Goal: Task Accomplishment & Management: Use online tool/utility

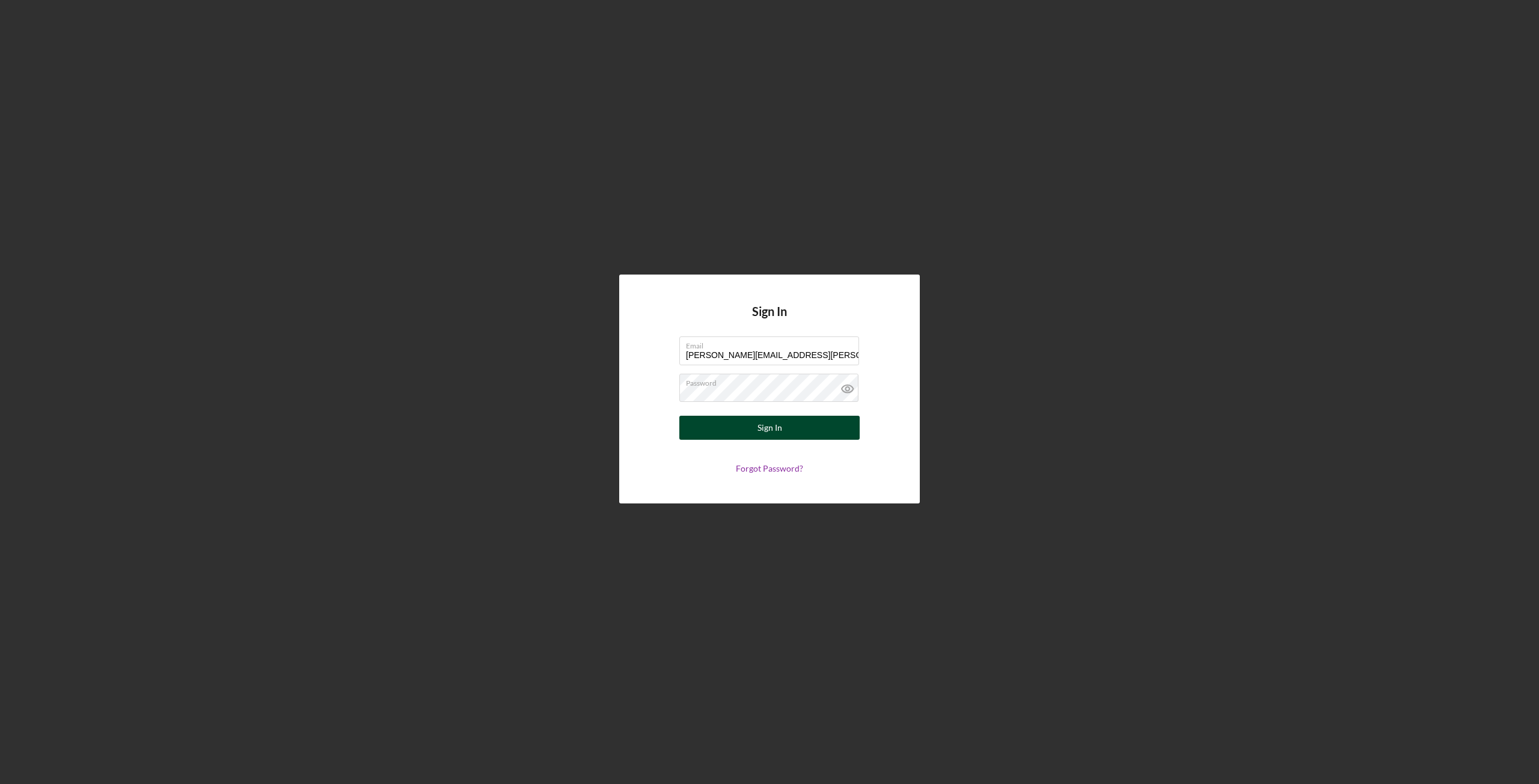
click at [717, 422] on button "Sign In" at bounding box center [769, 428] width 181 height 24
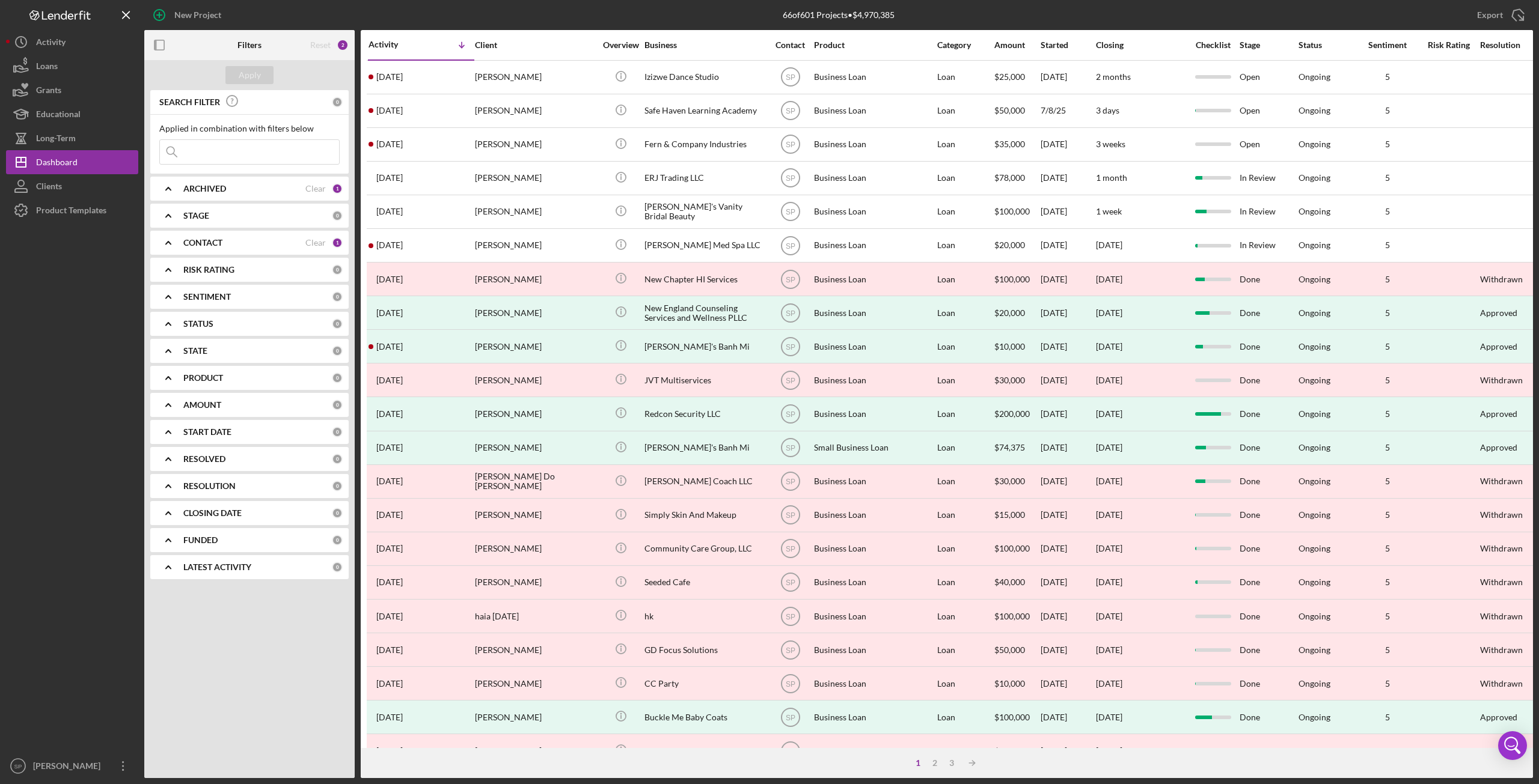
click at [259, 155] on input at bounding box center [249, 152] width 179 height 24
click at [62, 72] on button "Loans" at bounding box center [73, 66] width 132 height 24
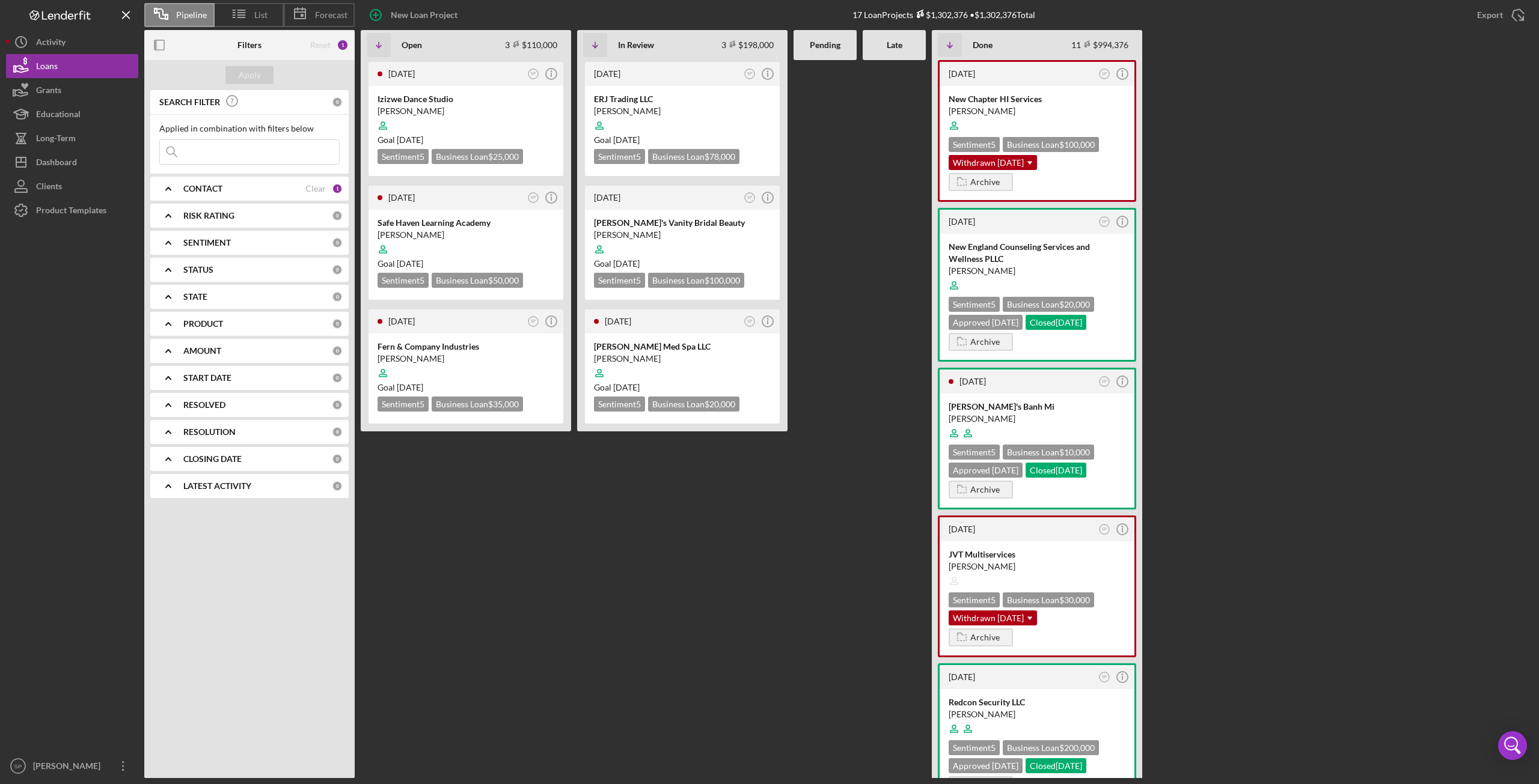
click at [164, 185] on icon "Icon/Expander" at bounding box center [168, 188] width 30 height 30
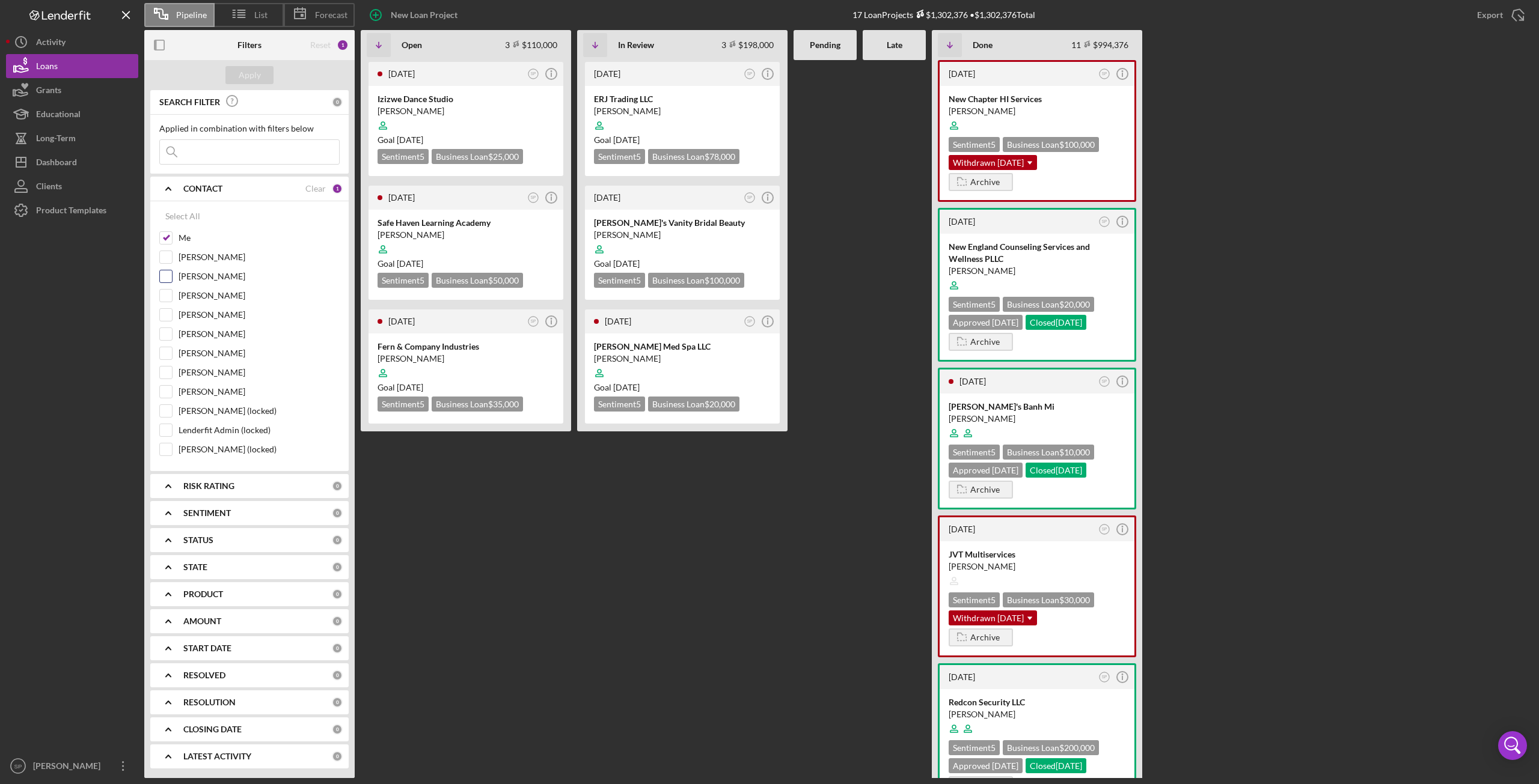
click at [161, 276] on input "[PERSON_NAME]" at bounding box center [165, 276] width 12 height 12
checkbox input "true"
click at [244, 75] on div "Apply" at bounding box center [250, 75] width 22 height 18
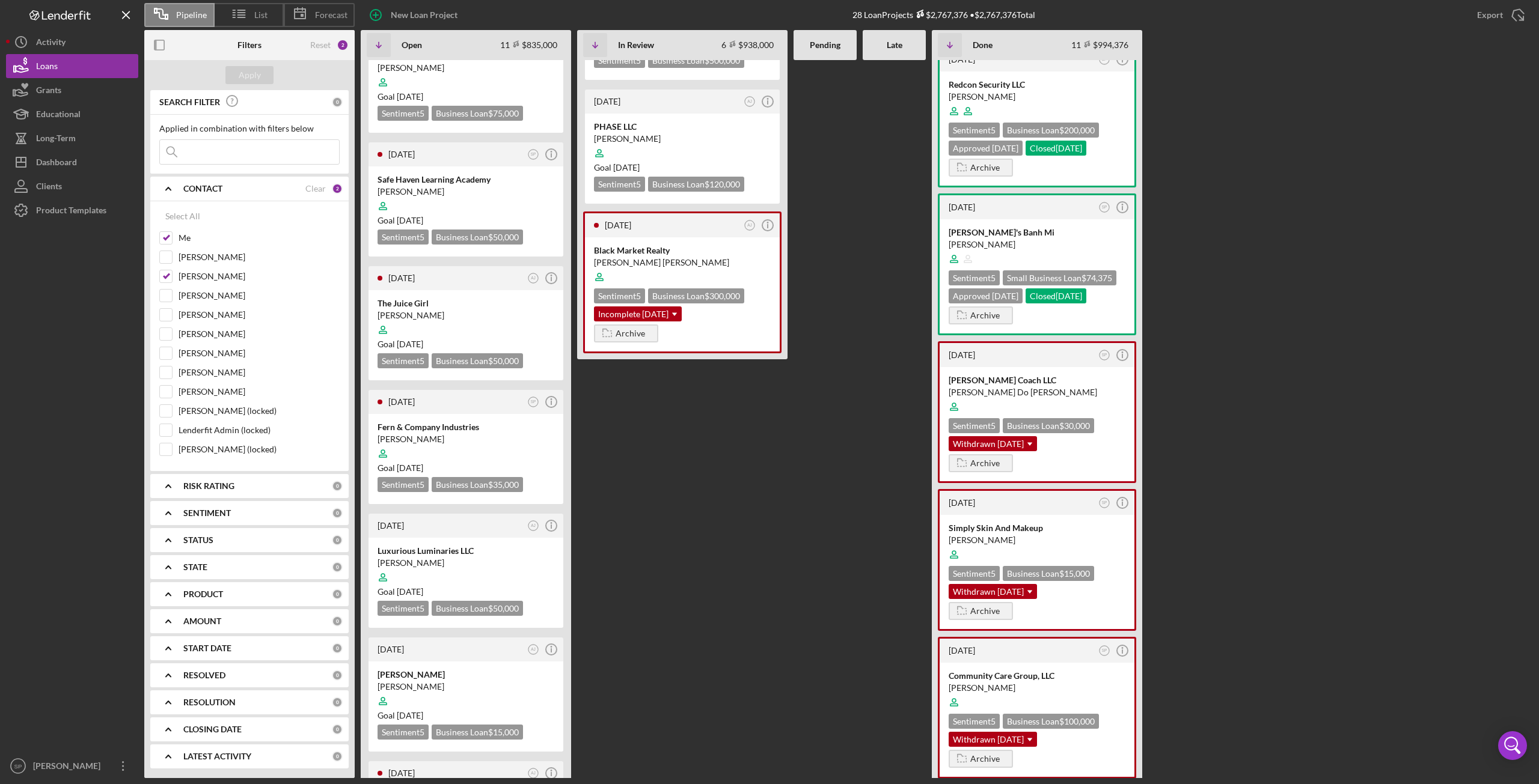
scroll to position [541, 0]
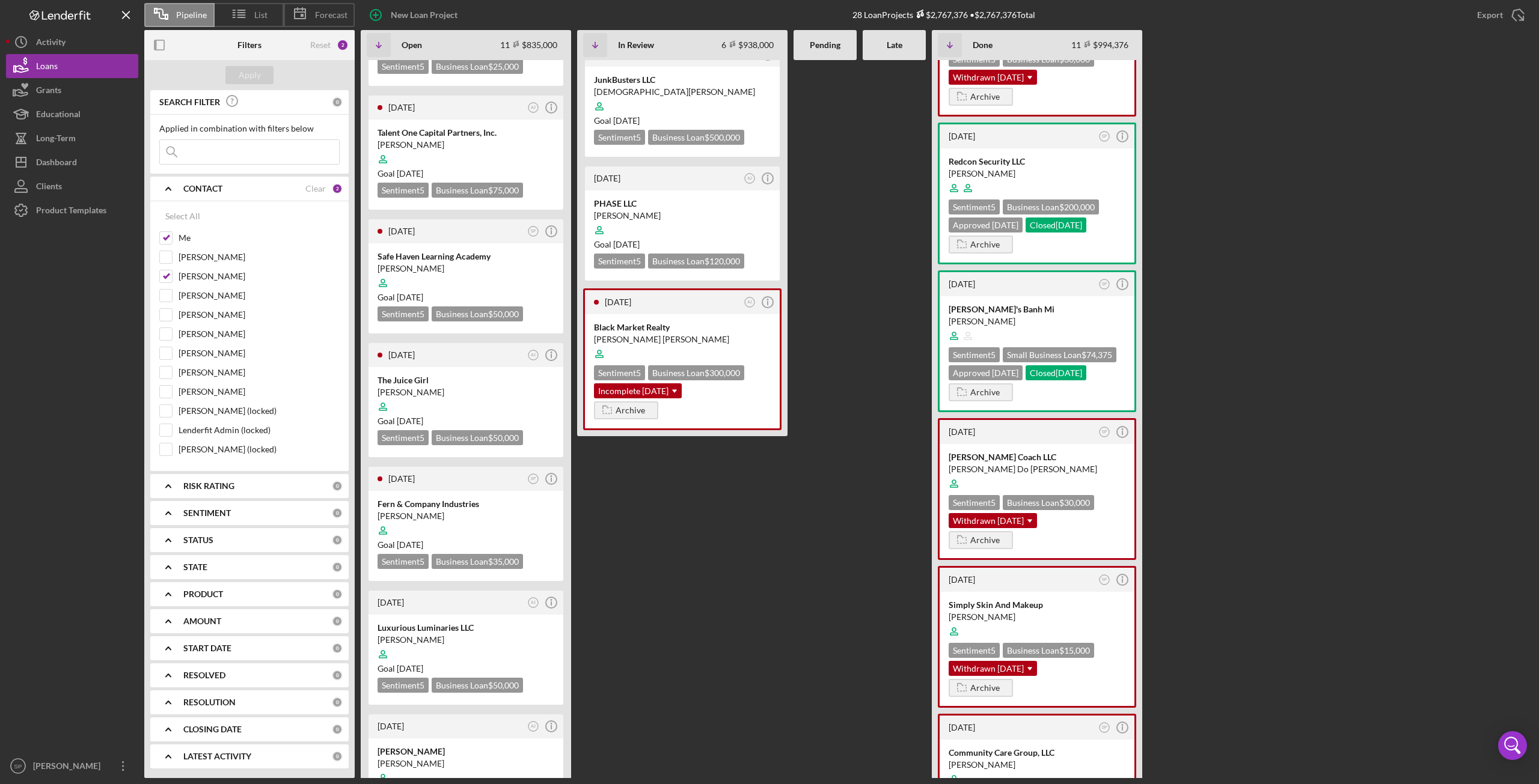
click at [695, 555] on div "[DATE] AJ Icon/Info THE ASANI GROUP LLC [PERSON_NAME] Goal [DATE] Sentiment 5 B…" at bounding box center [946, 419] width 1172 height 718
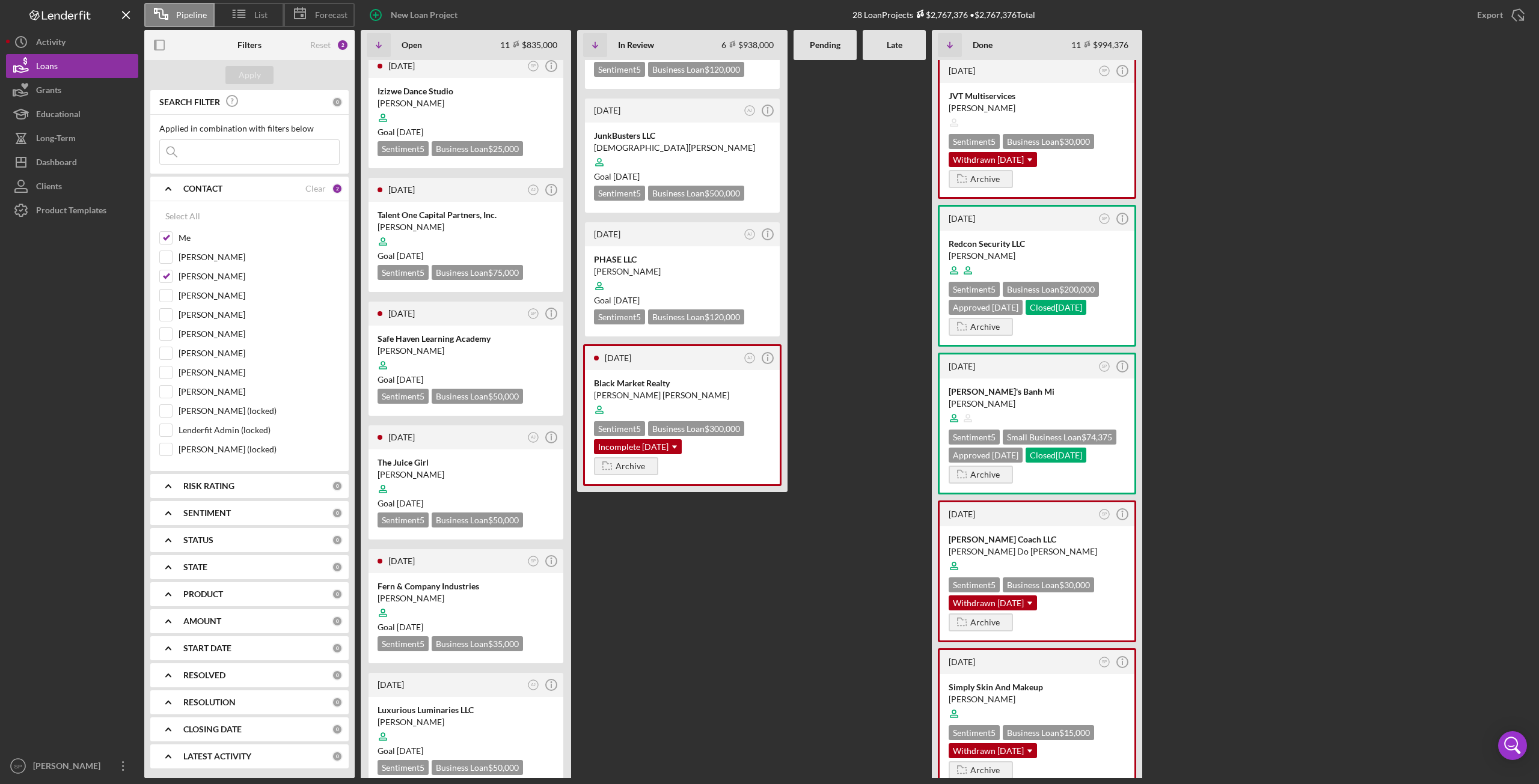
scroll to position [0, 0]
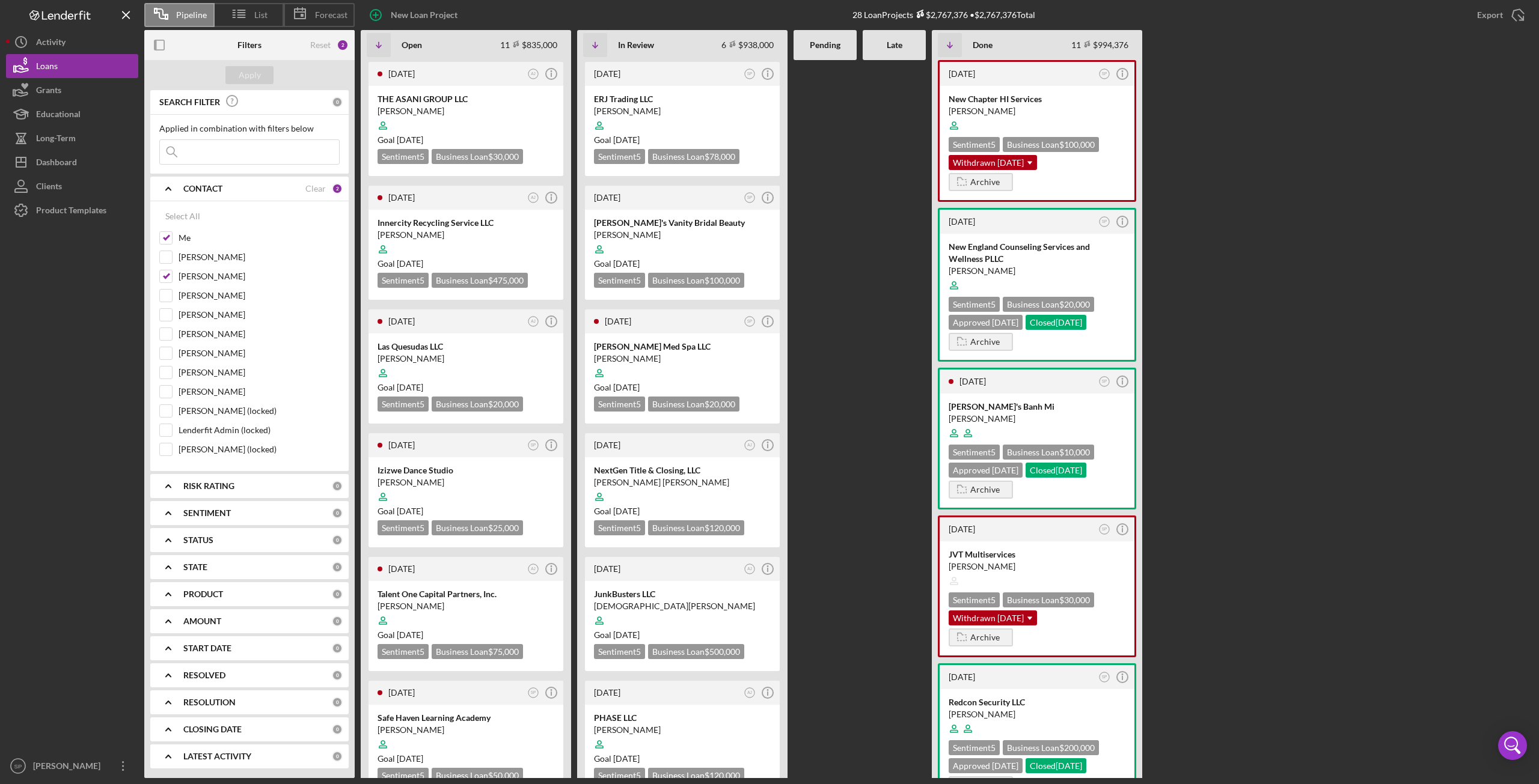
drag, startPoint x: 744, startPoint y: 560, endPoint x: 805, endPoint y: 203, distance: 362.2
click at [169, 238] on input "Me" at bounding box center [165, 238] width 12 height 12
click at [262, 79] on button "Apply" at bounding box center [249, 75] width 48 height 18
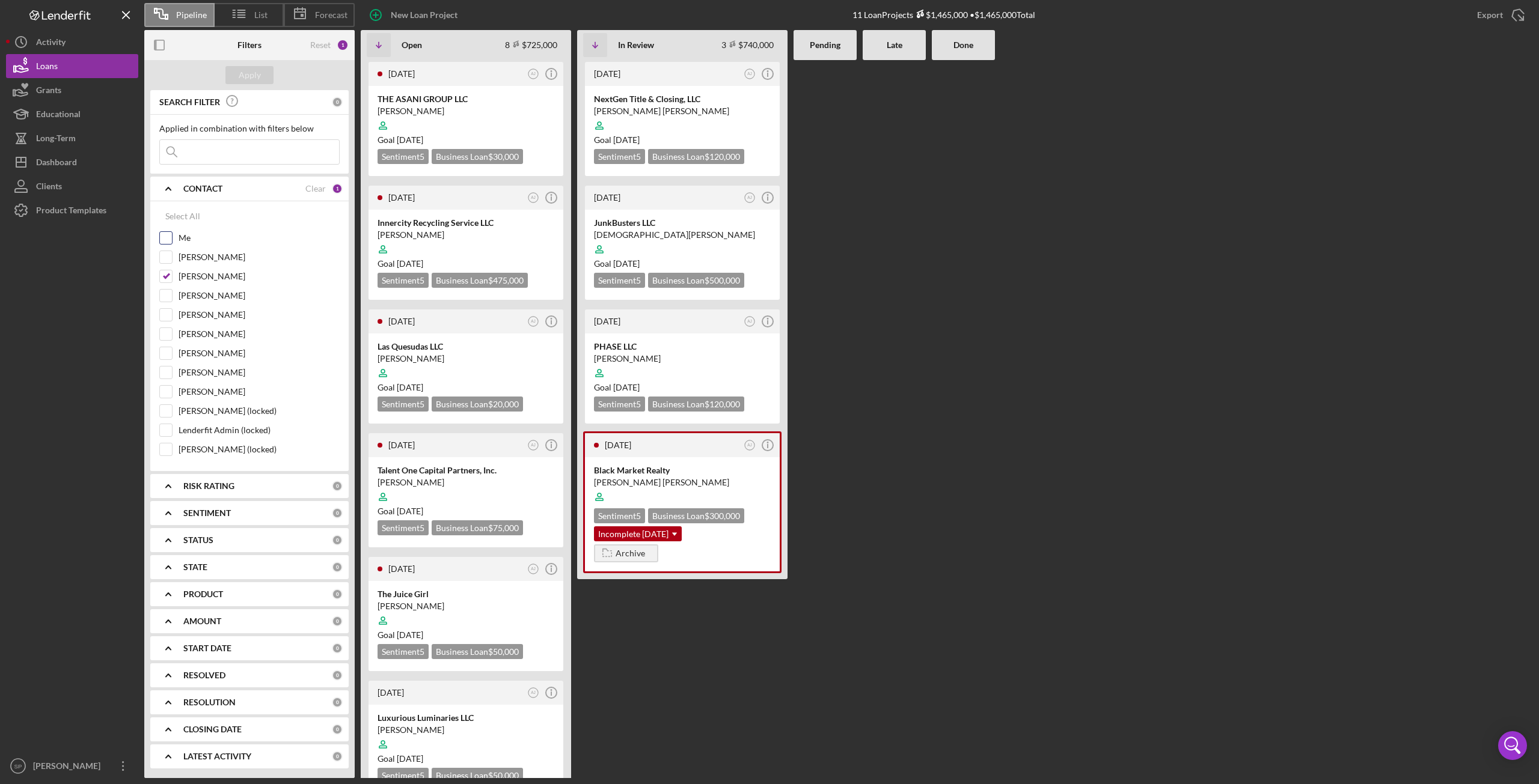
drag, startPoint x: 164, startPoint y: 238, endPoint x: 166, endPoint y: 243, distance: 5.4
click at [165, 238] on input "Me" at bounding box center [165, 238] width 12 height 12
checkbox input "true"
click at [161, 277] on input "[PERSON_NAME]" at bounding box center [165, 276] width 12 height 12
checkbox input "false"
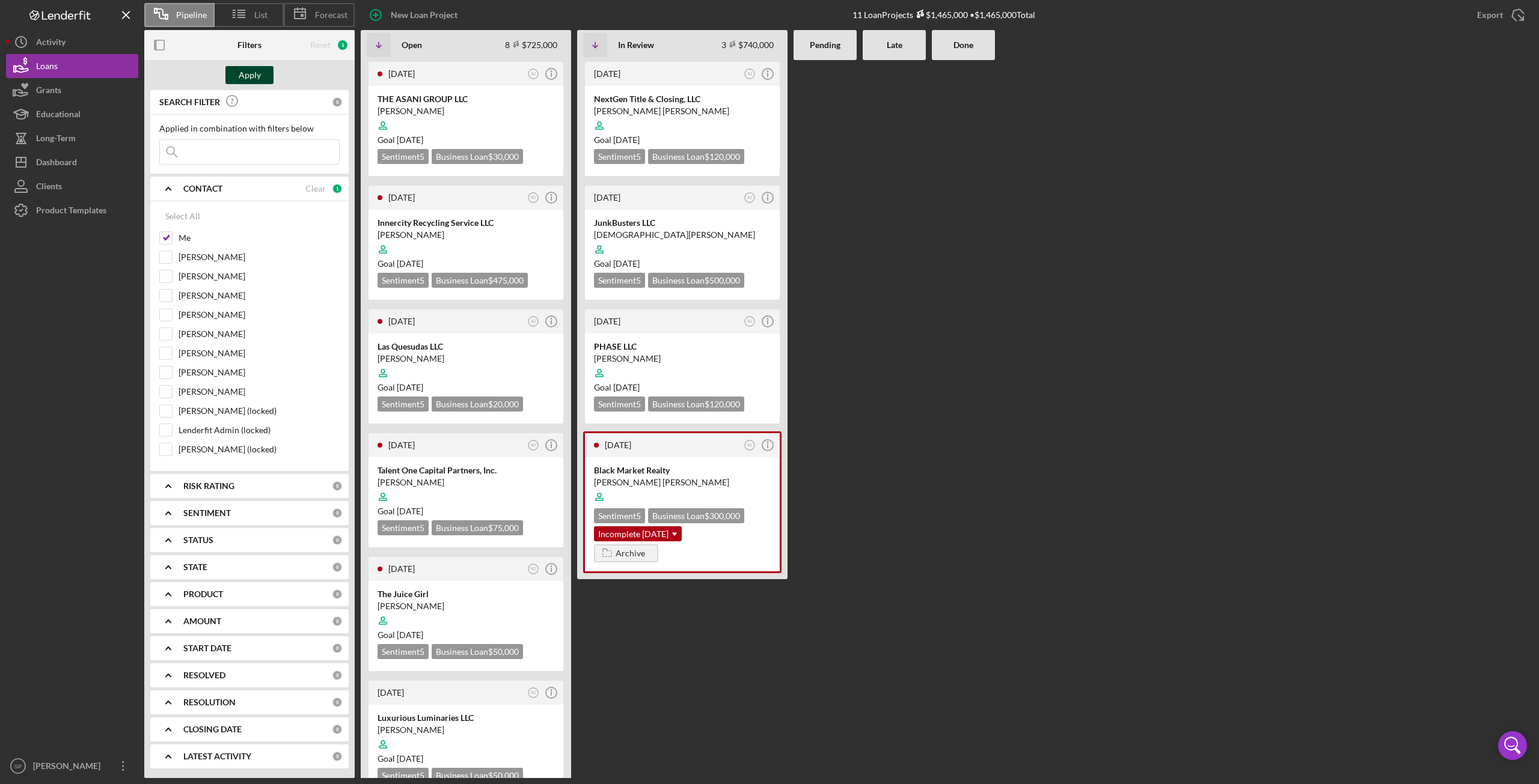
click at [254, 81] on div "Apply" at bounding box center [250, 75] width 22 height 18
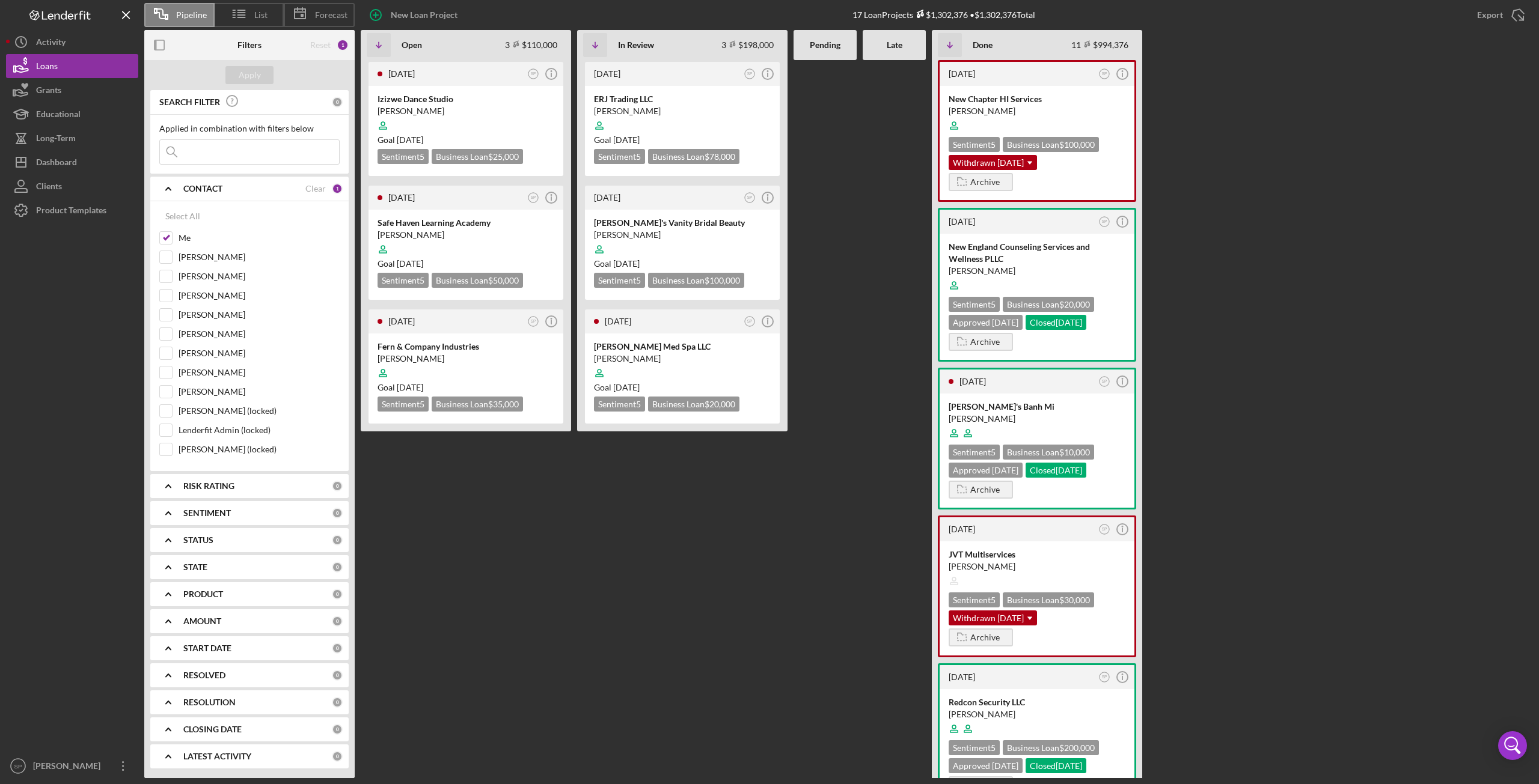
click at [220, 157] on input at bounding box center [249, 152] width 179 height 24
click at [167, 240] on input "Me" at bounding box center [165, 238] width 12 height 12
checkbox input "false"
click at [262, 72] on button "Apply" at bounding box center [249, 75] width 48 height 18
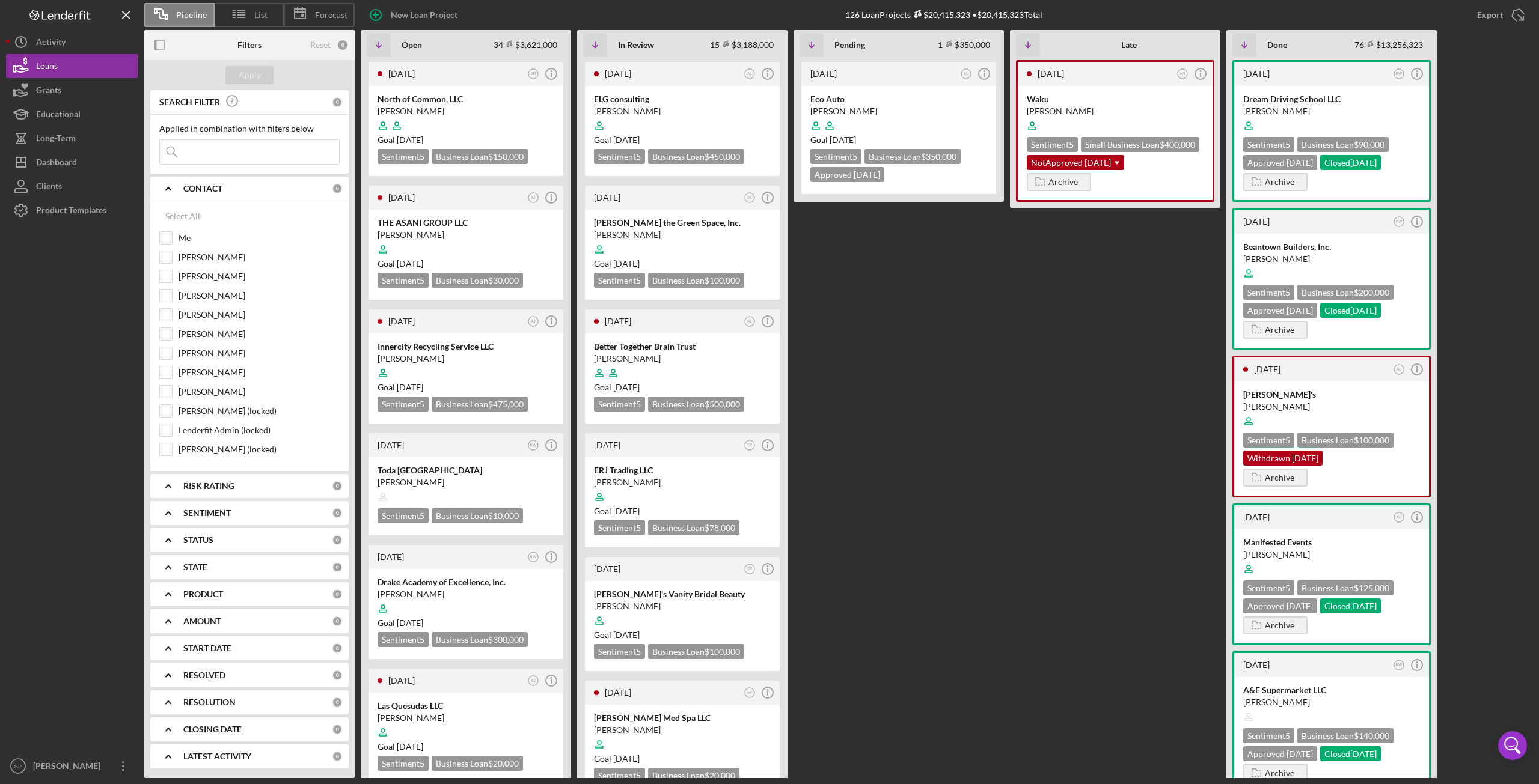
click at [229, 155] on input at bounding box center [249, 152] width 179 height 24
type input "l"
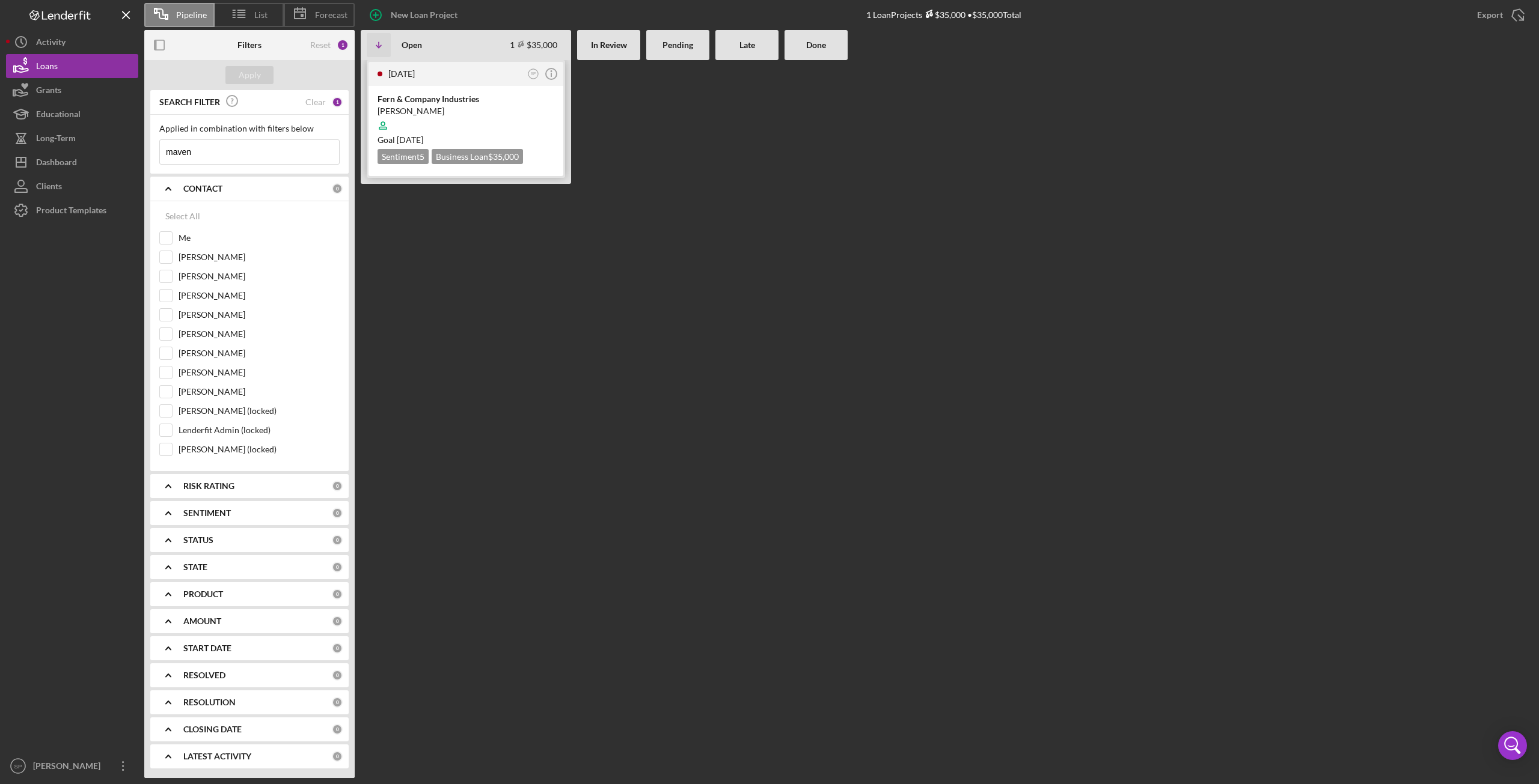
type input "maven"
click at [473, 102] on div "Fern & Company Industries" at bounding box center [465, 99] width 176 height 12
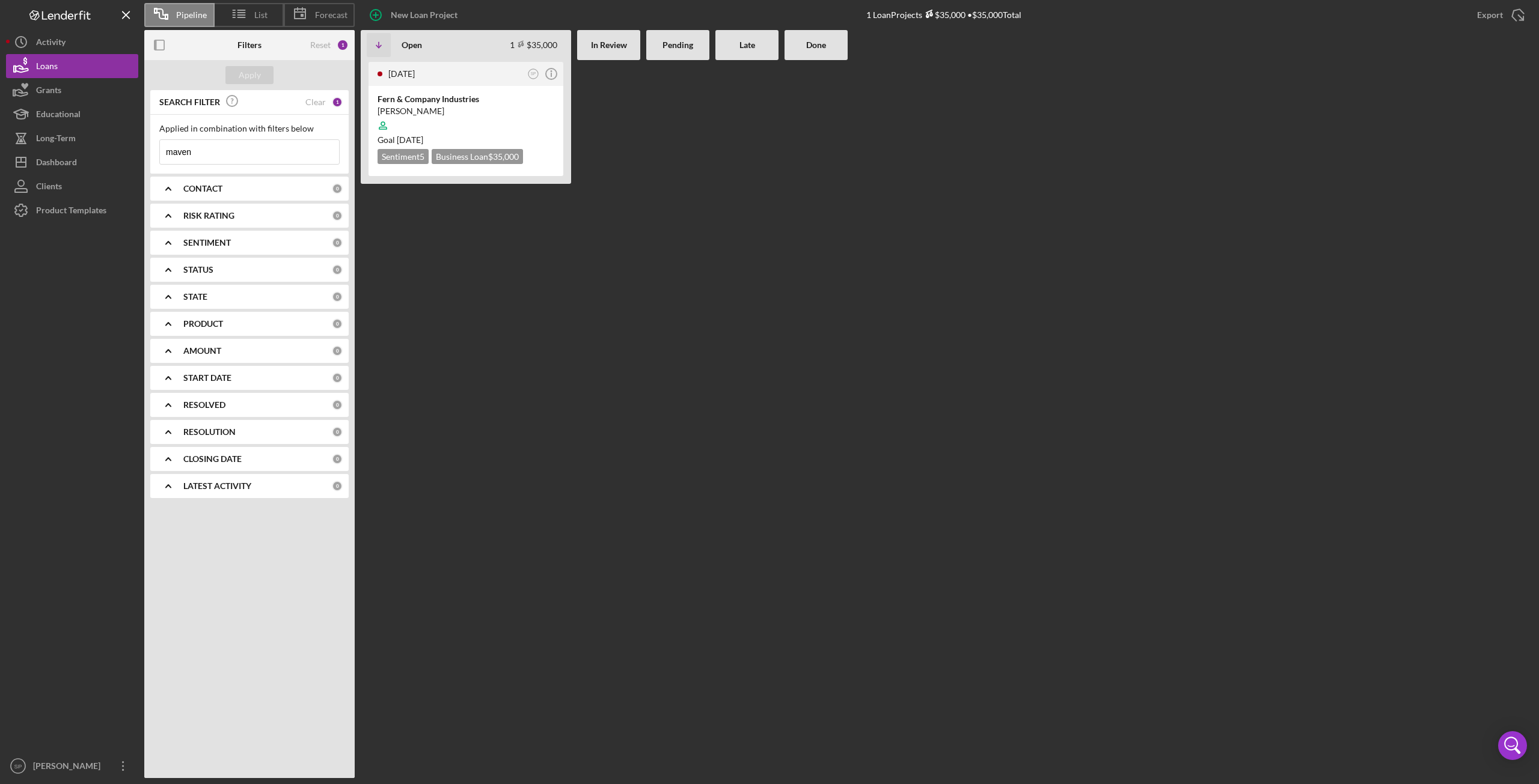
click at [378, 355] on div "[DATE] SP Icon/Info Fern & Company Industries [PERSON_NAME] Goal [DATE] Sentime…" at bounding box center [466, 419] width 211 height 718
drag, startPoint x: 204, startPoint y: 152, endPoint x: 141, endPoint y: 163, distance: 64.0
click at [141, 157] on div "Pipeline List Forecast New Loan Project 1 Loan Projects $35,000 • $35,000 Total…" at bounding box center [770, 389] width 1527 height 778
click at [167, 193] on icon "Icon/Expander" at bounding box center [168, 188] width 30 height 30
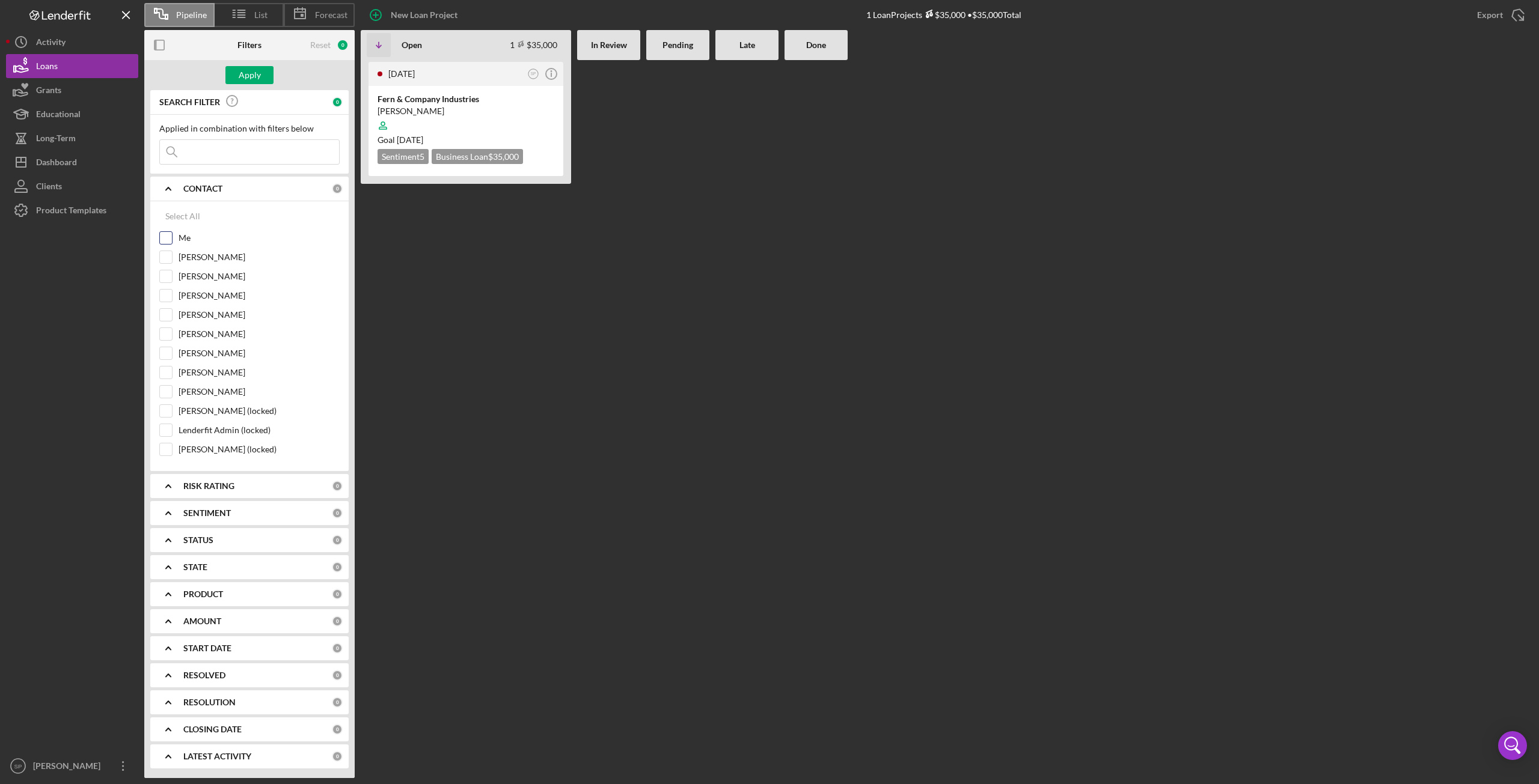
click at [171, 238] on input "Me" at bounding box center [165, 238] width 12 height 12
checkbox input "true"
click at [257, 76] on div "Apply" at bounding box center [250, 75] width 22 height 18
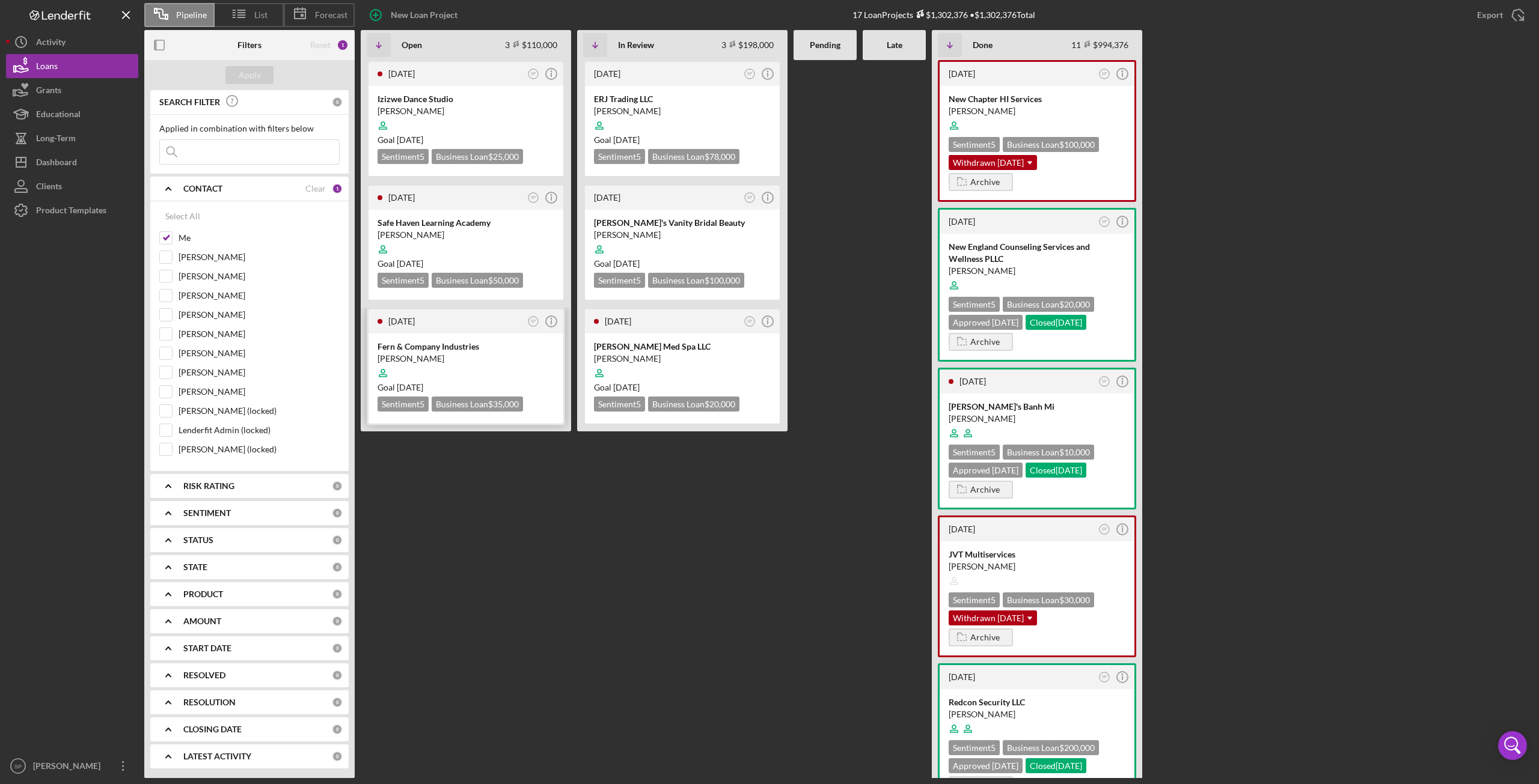
click at [416, 351] on div "Fern & Company Industries" at bounding box center [465, 346] width 176 height 12
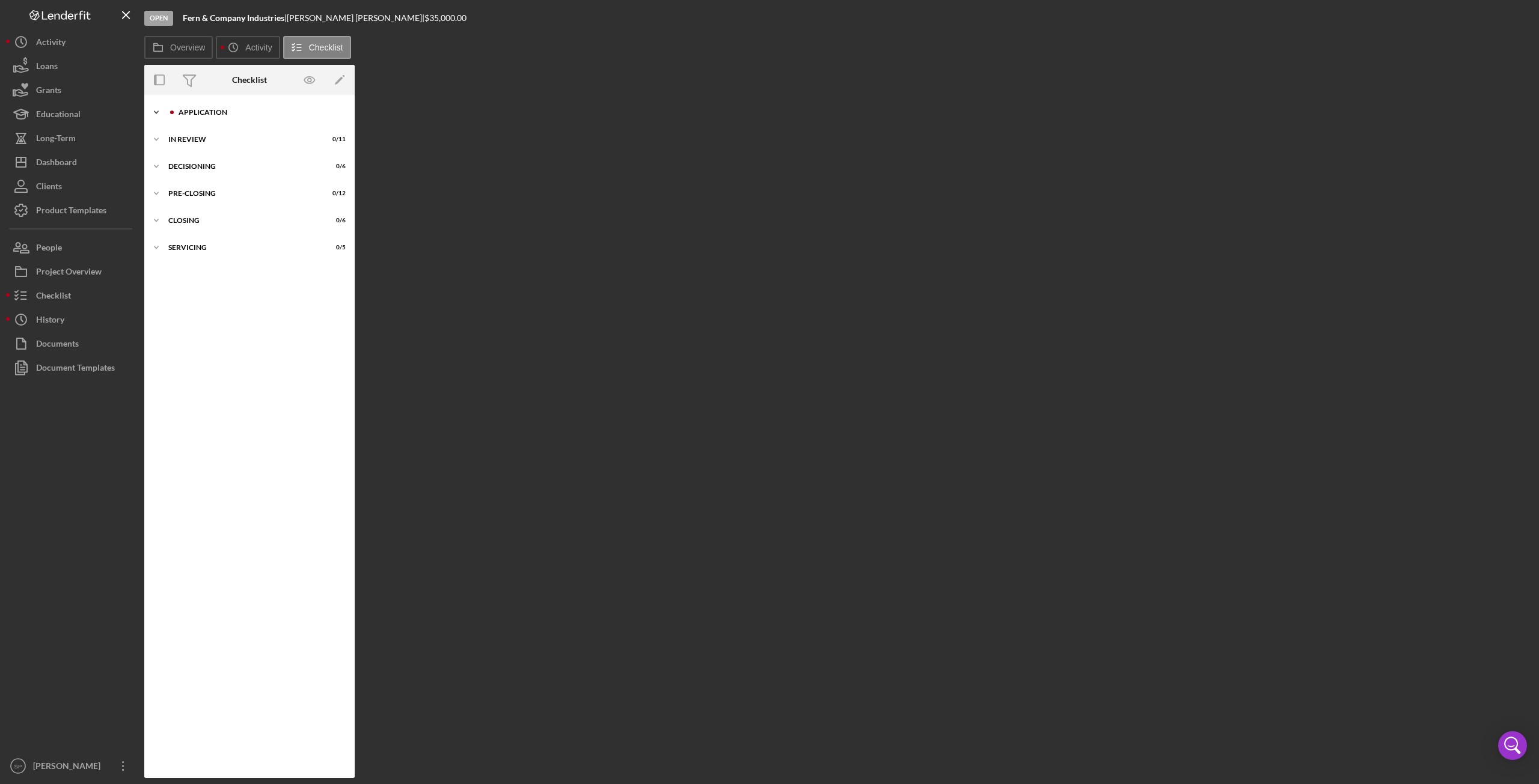
click at [161, 115] on icon "Icon/Expander" at bounding box center [156, 112] width 24 height 24
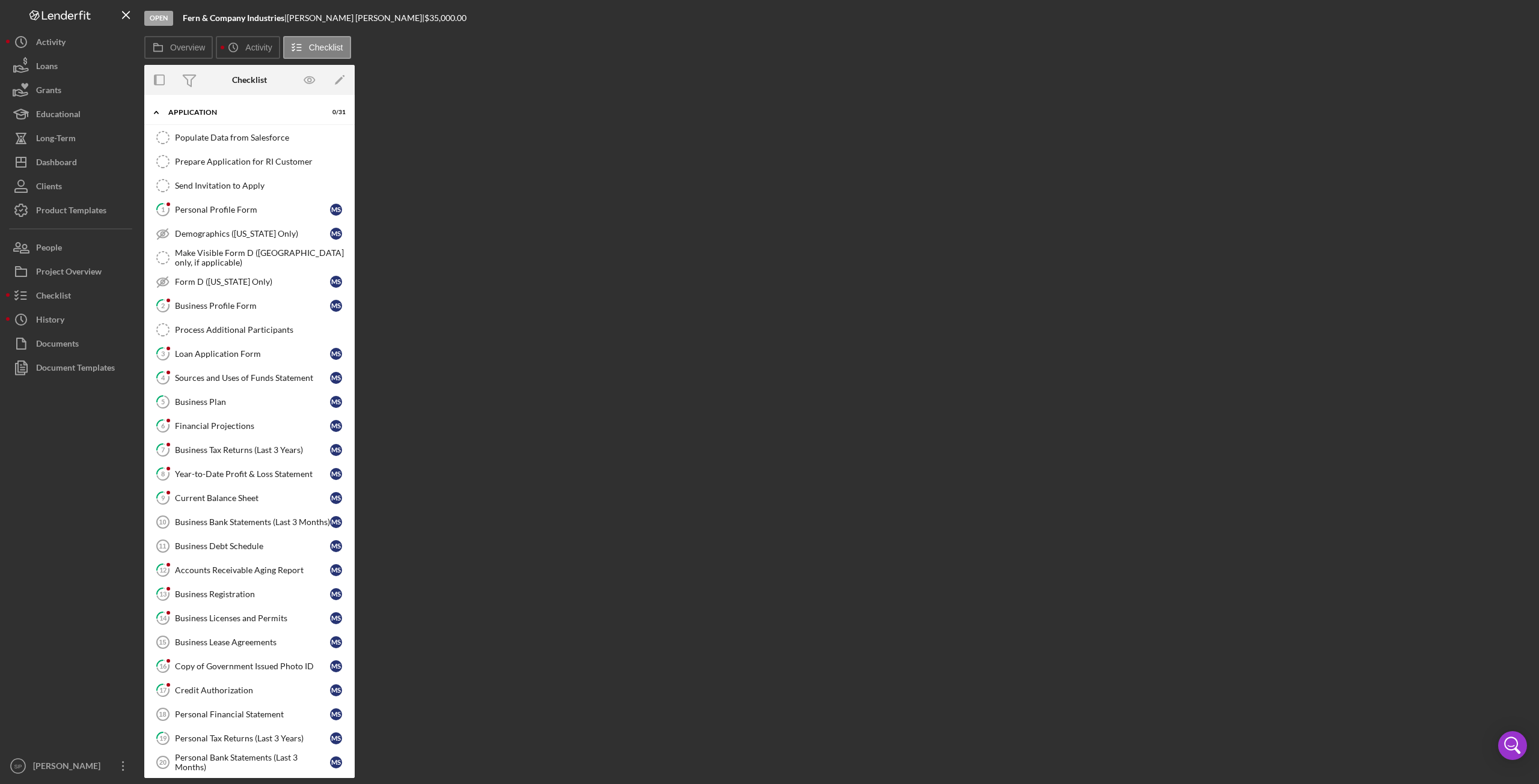
click at [62, 502] on div at bounding box center [73, 567] width 132 height 374
click at [226, 654] on link "16 Copy of Government Issued Photo ID M S" at bounding box center [250, 666] width 199 height 24
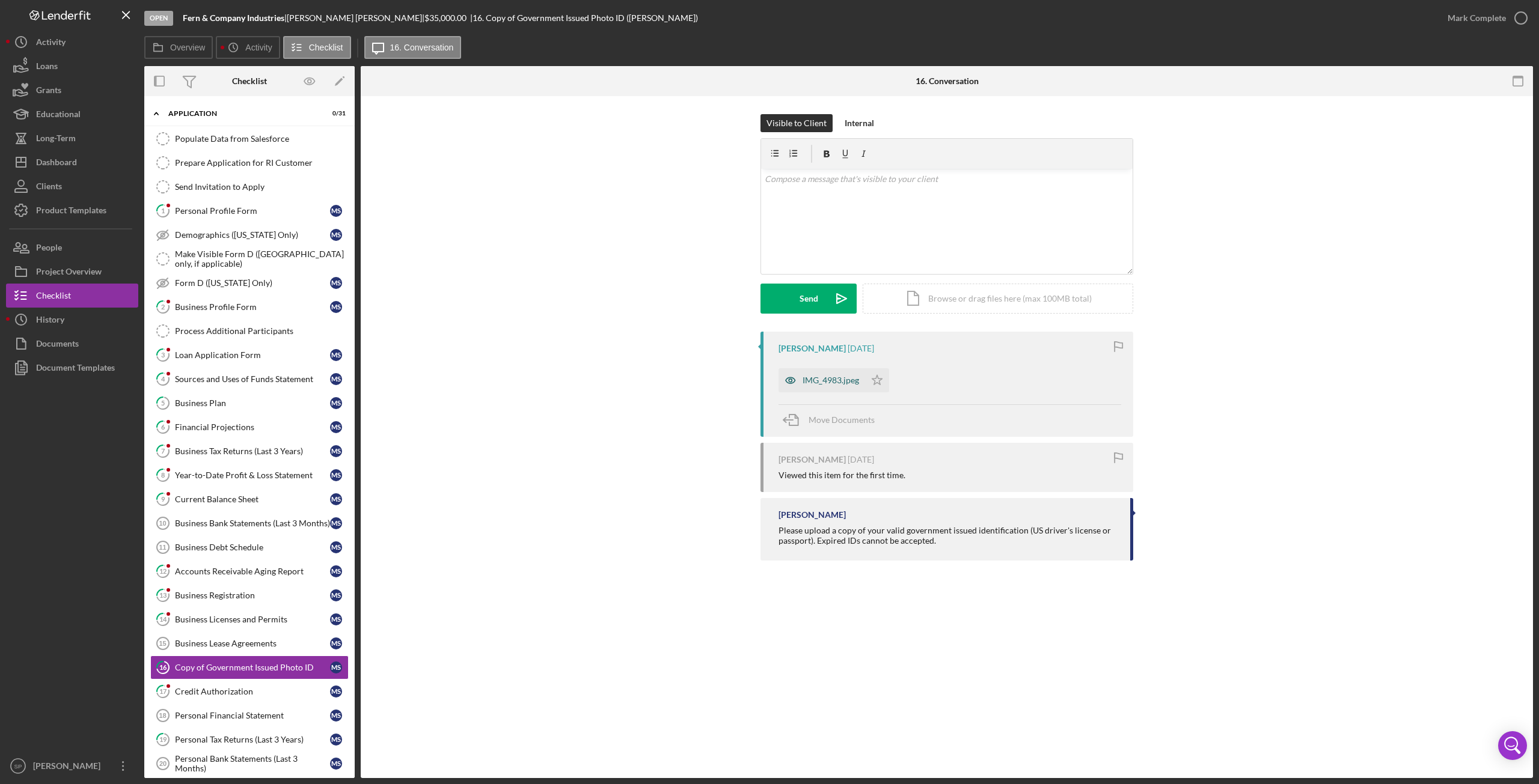
click at [818, 374] on div "IMG_4983.jpeg" at bounding box center [822, 381] width 86 height 24
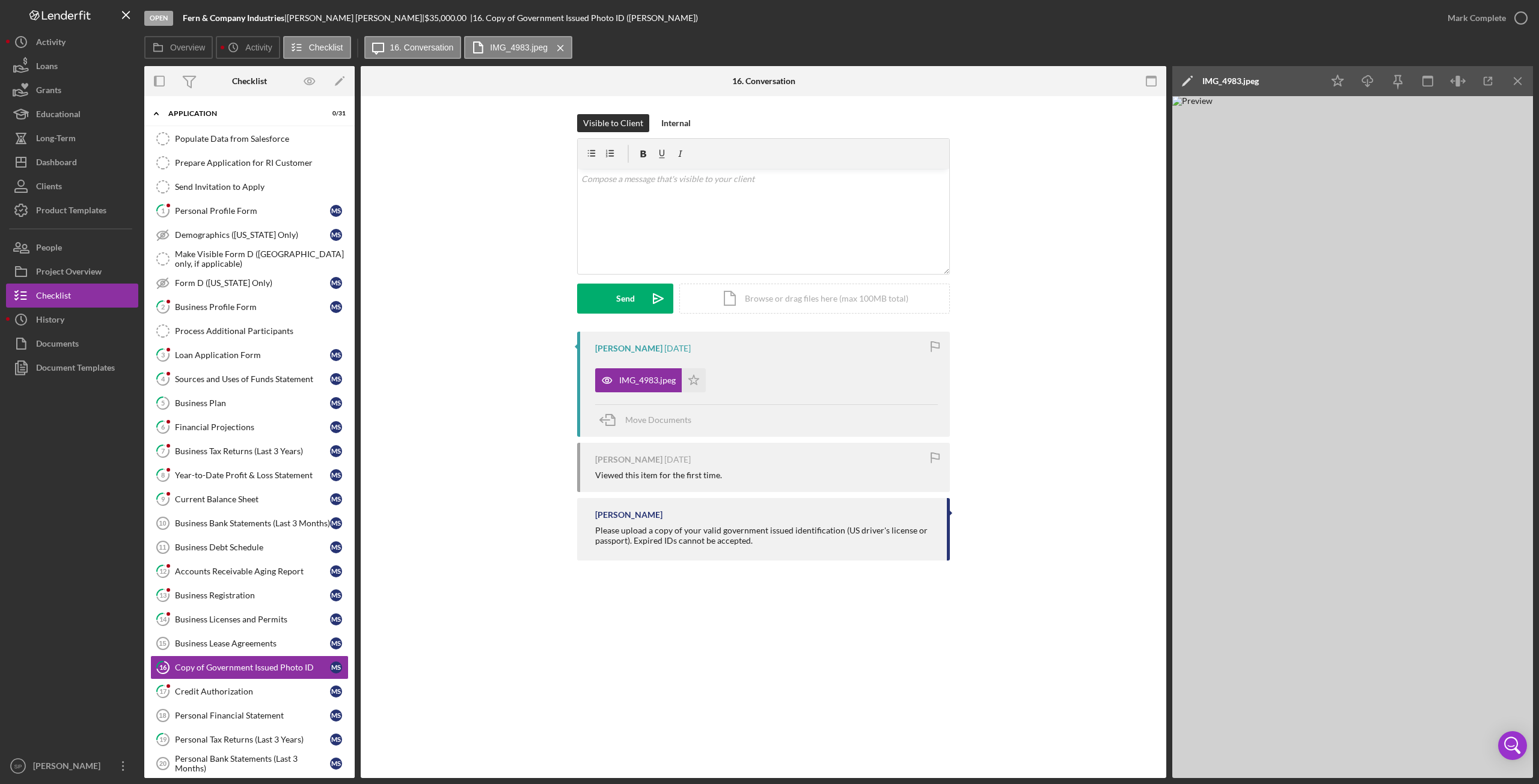
click at [89, 539] on div at bounding box center [73, 567] width 132 height 374
click at [229, 213] on div "Personal Profile Form" at bounding box center [252, 211] width 155 height 10
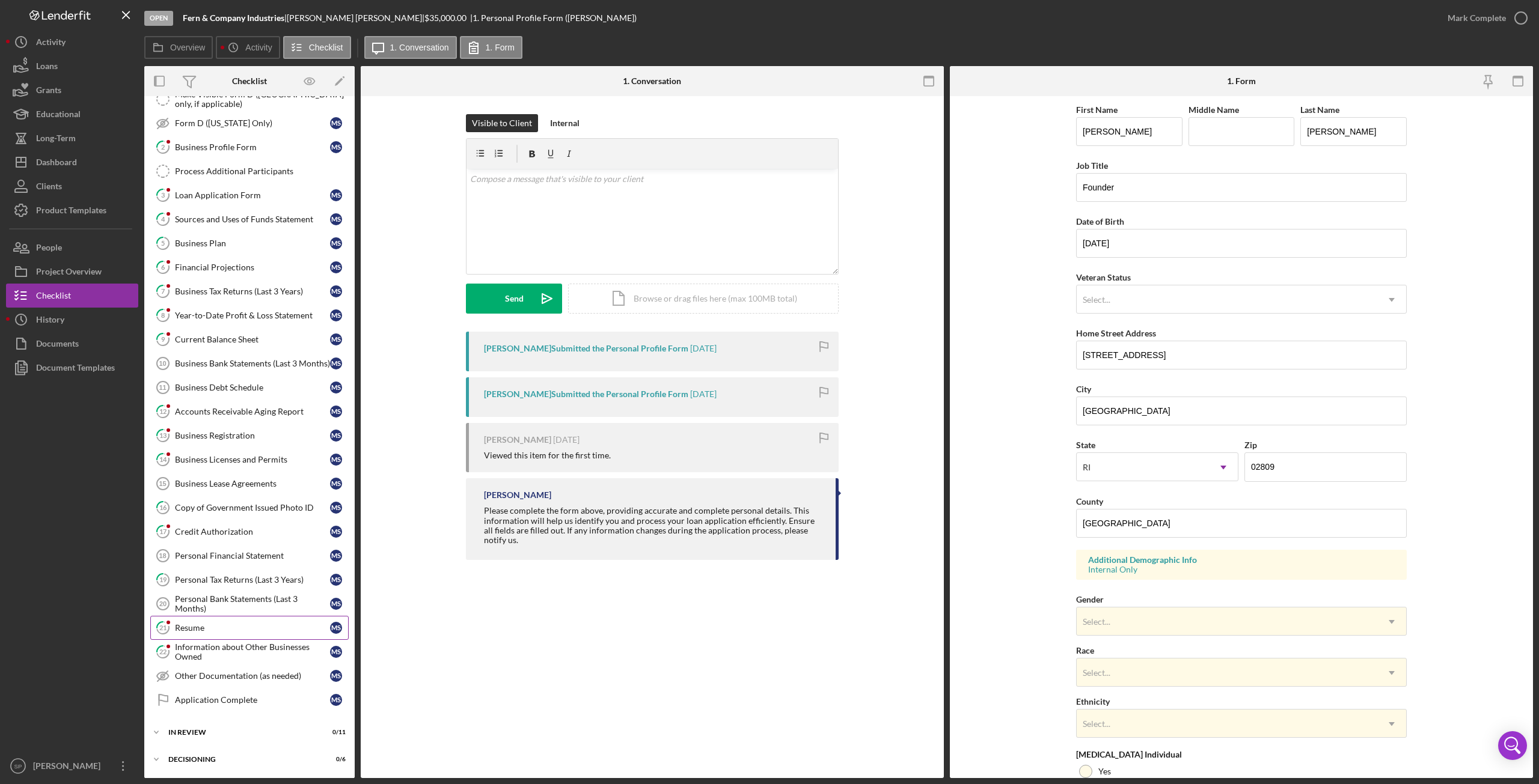
scroll to position [48, 0]
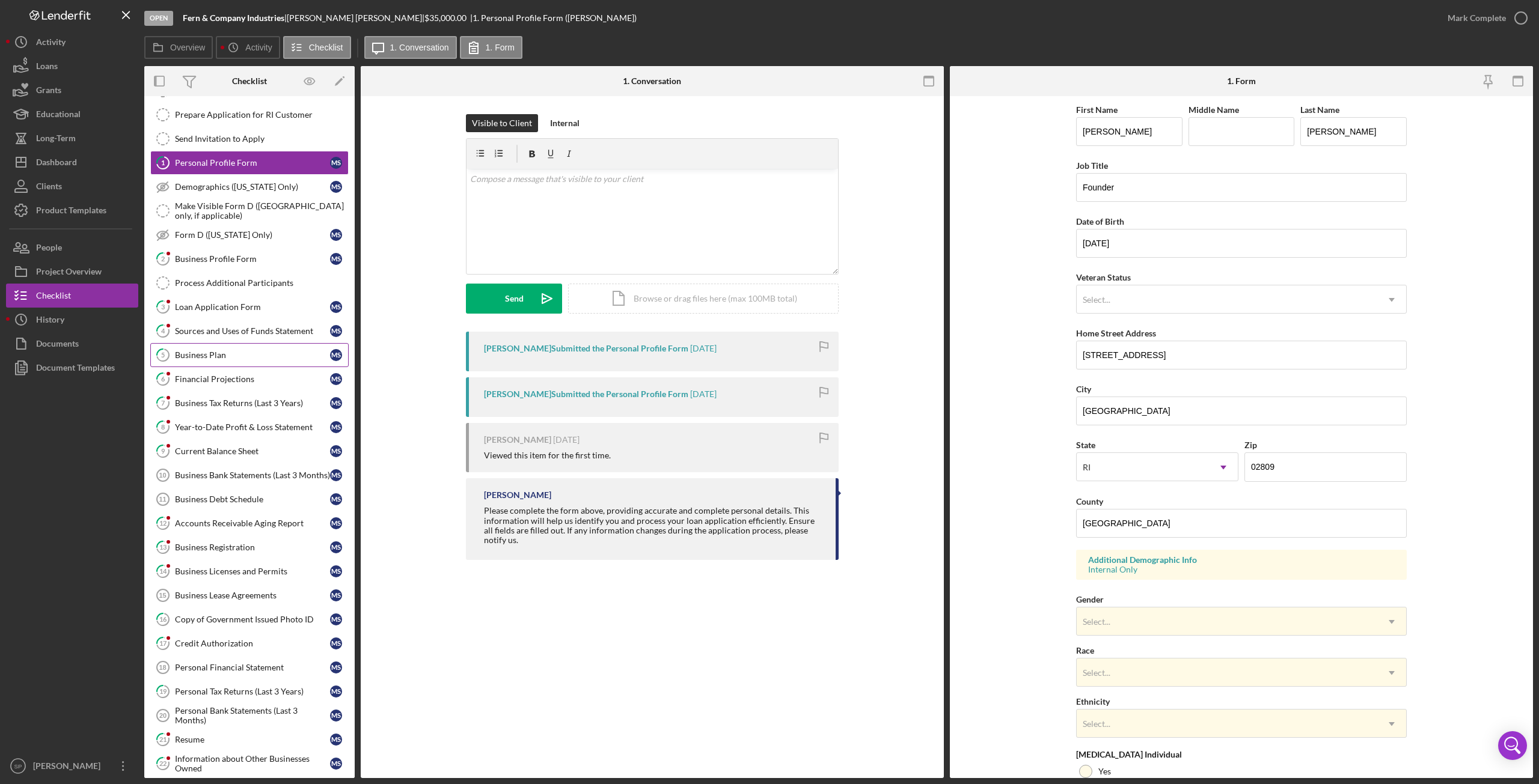
click at [213, 352] on div "Business Plan" at bounding box center [252, 355] width 155 height 10
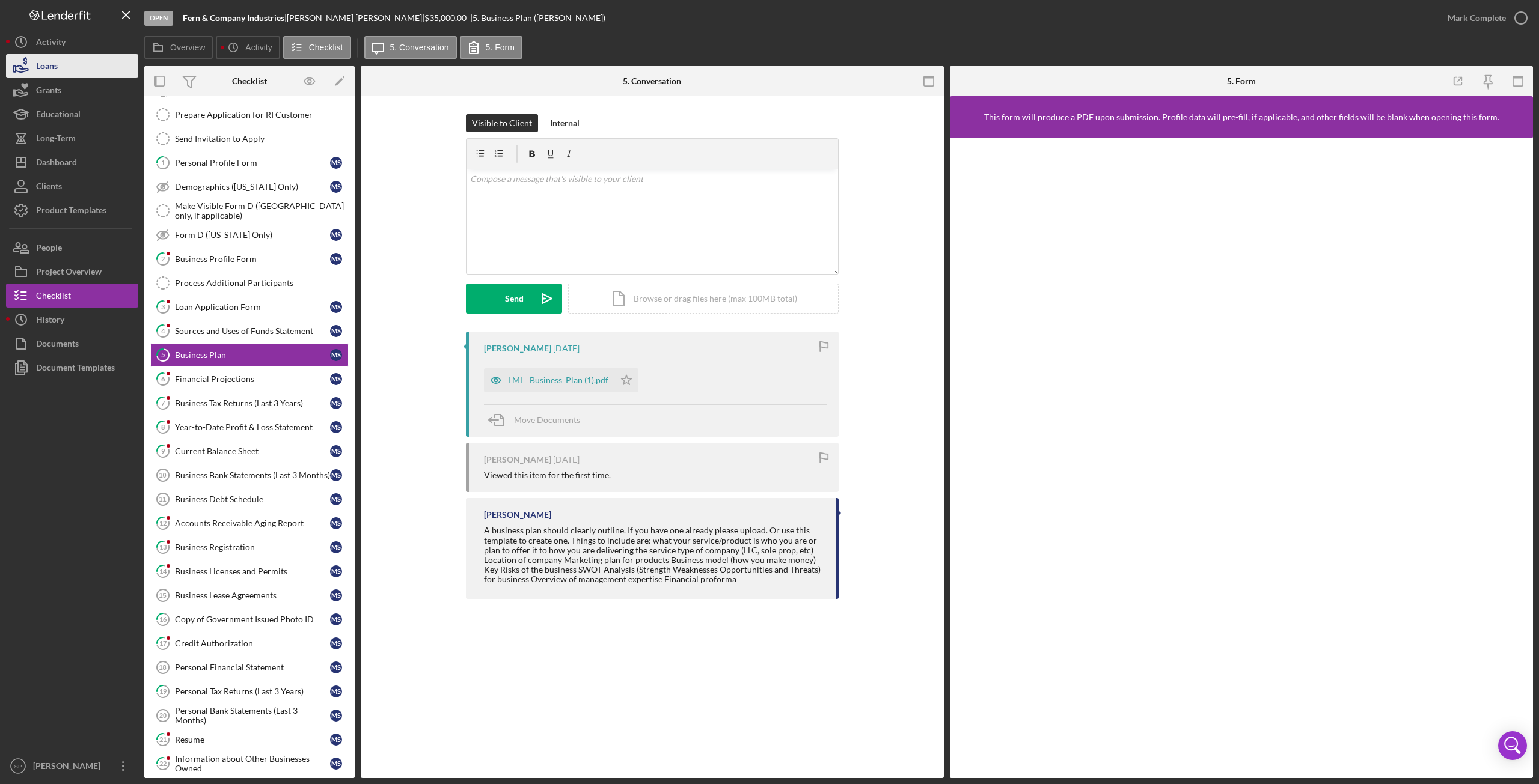
click at [75, 63] on button "Loans" at bounding box center [73, 66] width 132 height 24
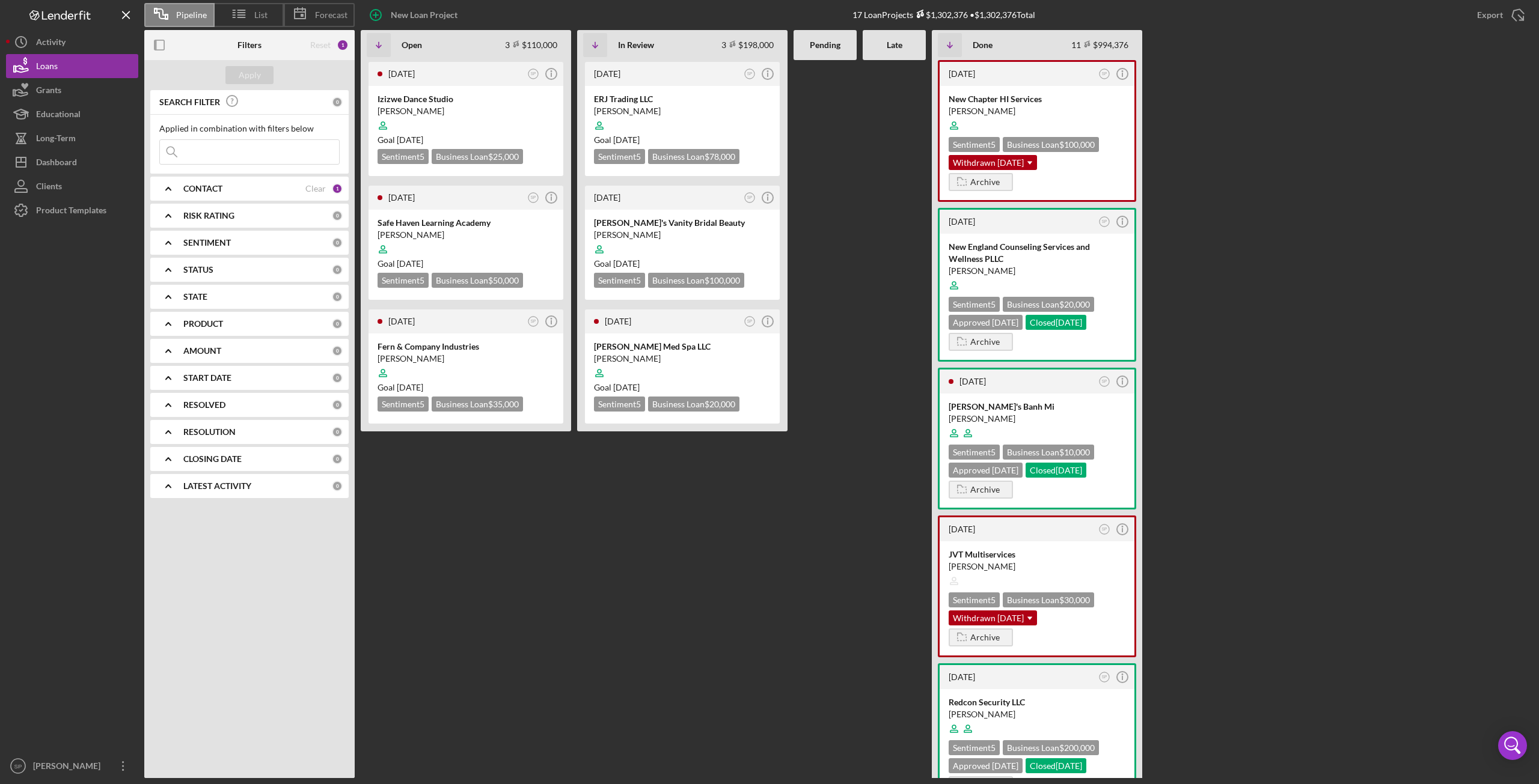
click at [171, 185] on icon "Icon/Expander" at bounding box center [168, 188] width 30 height 30
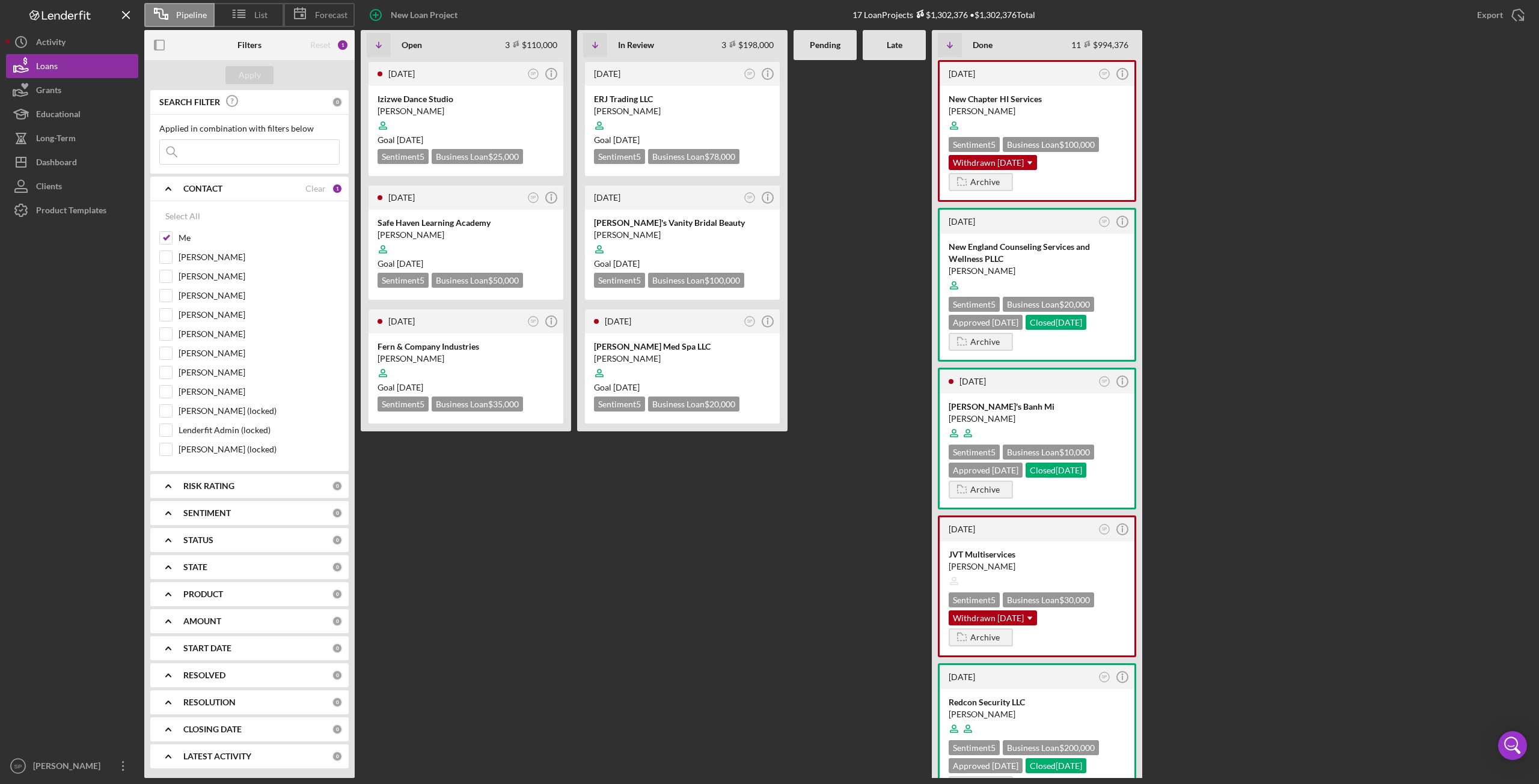
click at [481, 591] on div "[DATE] SP Icon/Info Izizwe Dance Studio [PERSON_NAME] Goal [DATE] Sentiment 5 B…" at bounding box center [466, 419] width 211 height 718
click at [443, 114] on div at bounding box center [465, 125] width 176 height 23
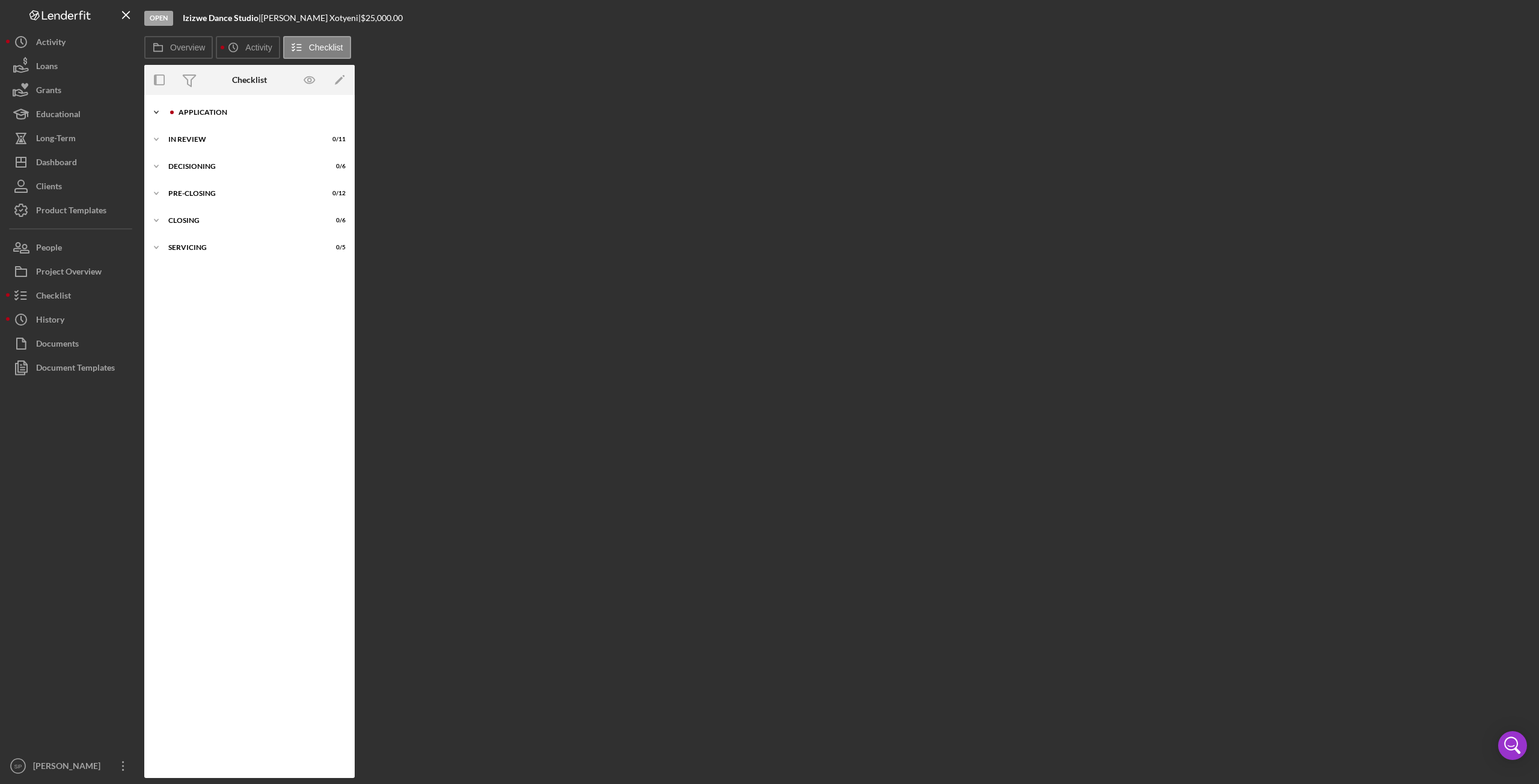
click at [158, 112] on polyline at bounding box center [156, 112] width 3 height 2
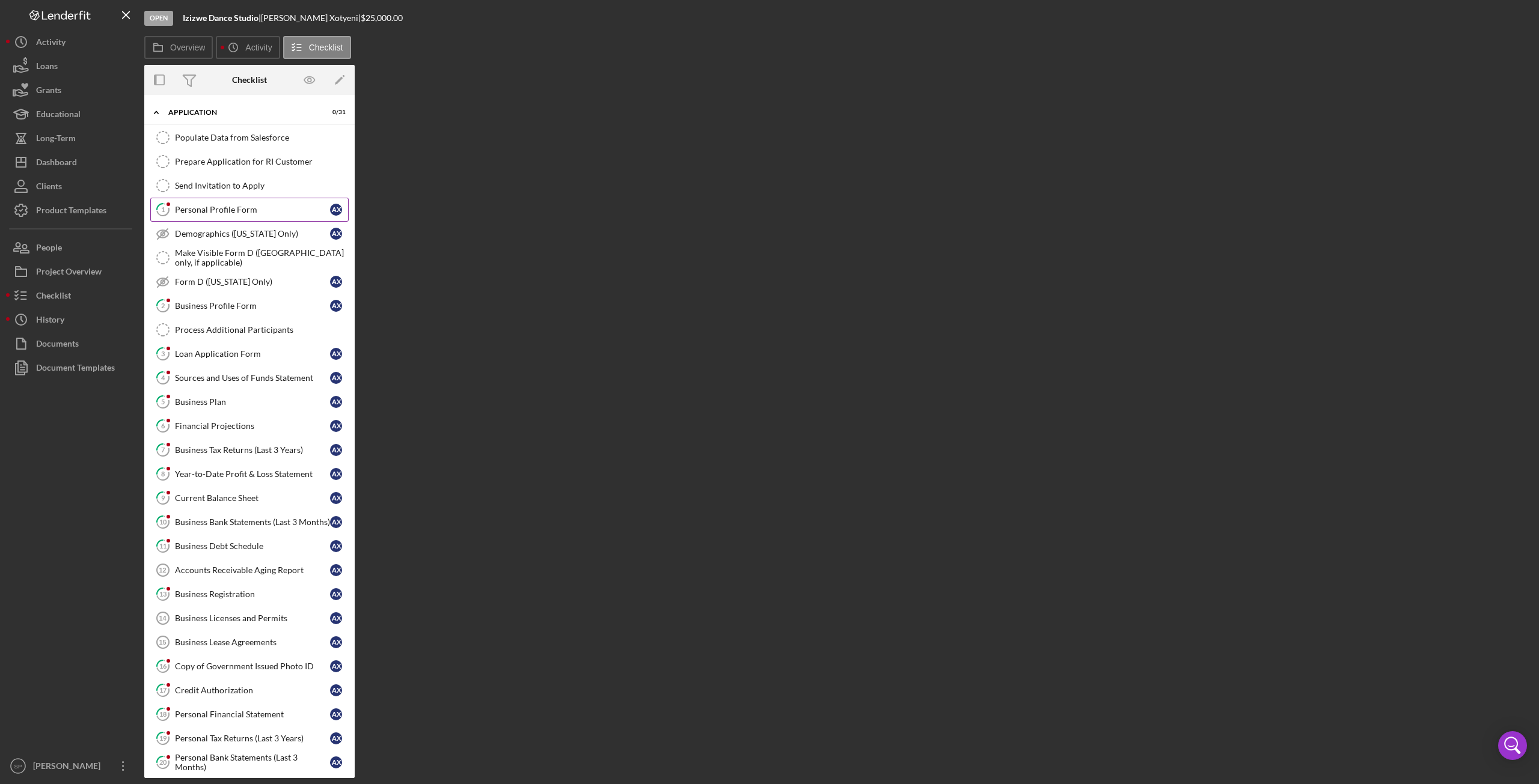
click at [181, 209] on div "Personal Profile Form" at bounding box center [252, 210] width 155 height 10
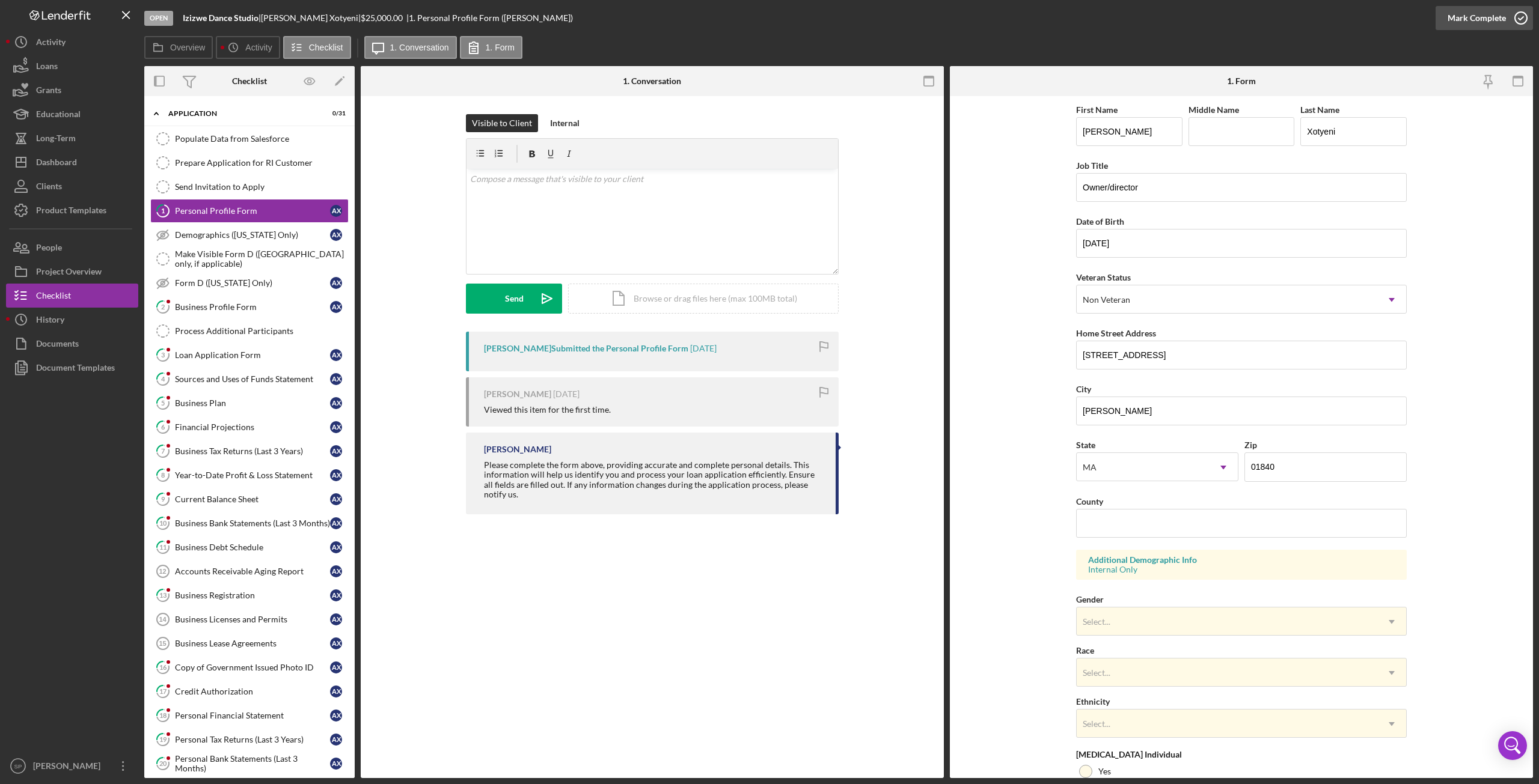
click at [1517, 15] on icon "button" at bounding box center [1521, 17] width 30 height 30
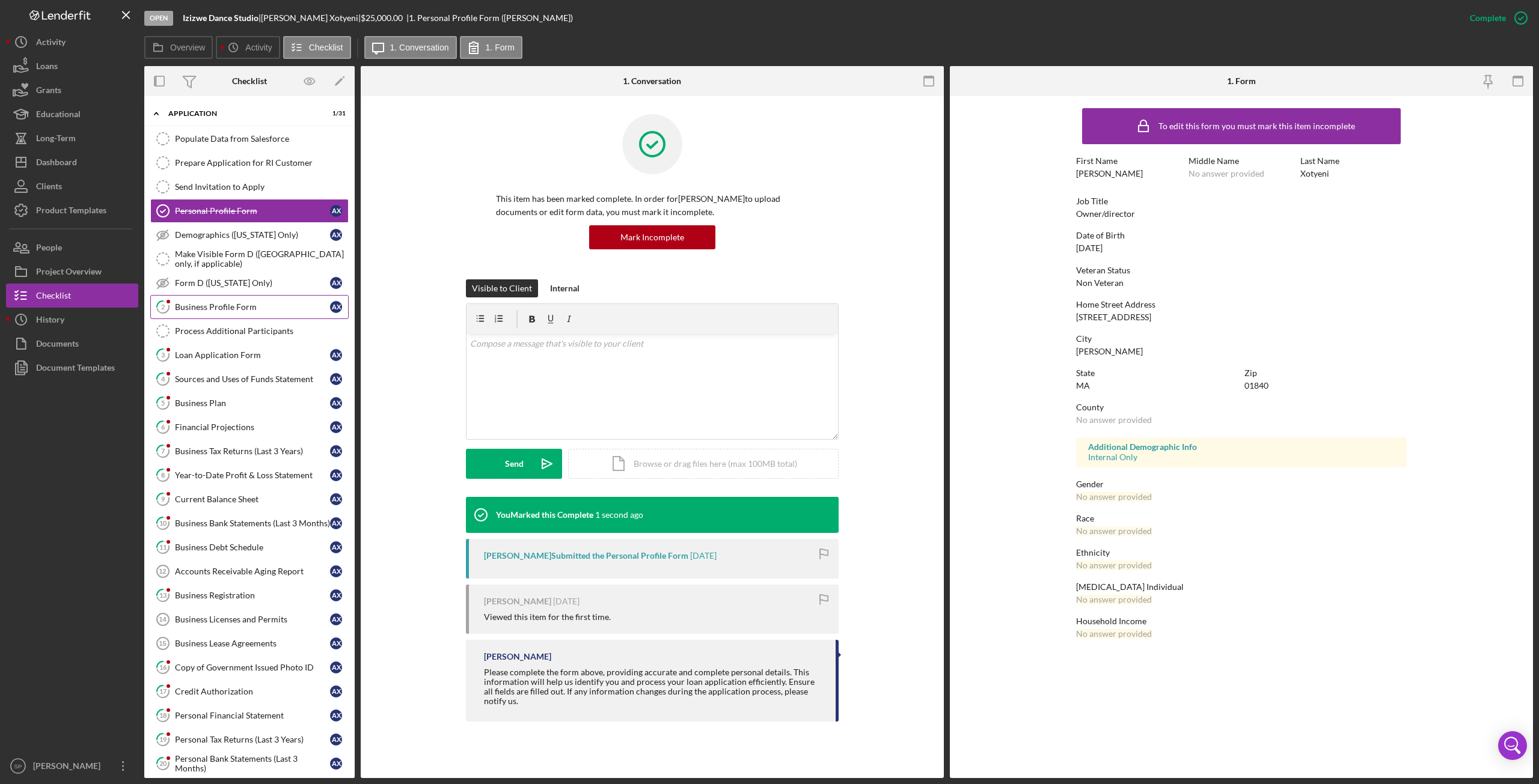
click at [244, 308] on div "Business Profile Form" at bounding box center [252, 307] width 155 height 10
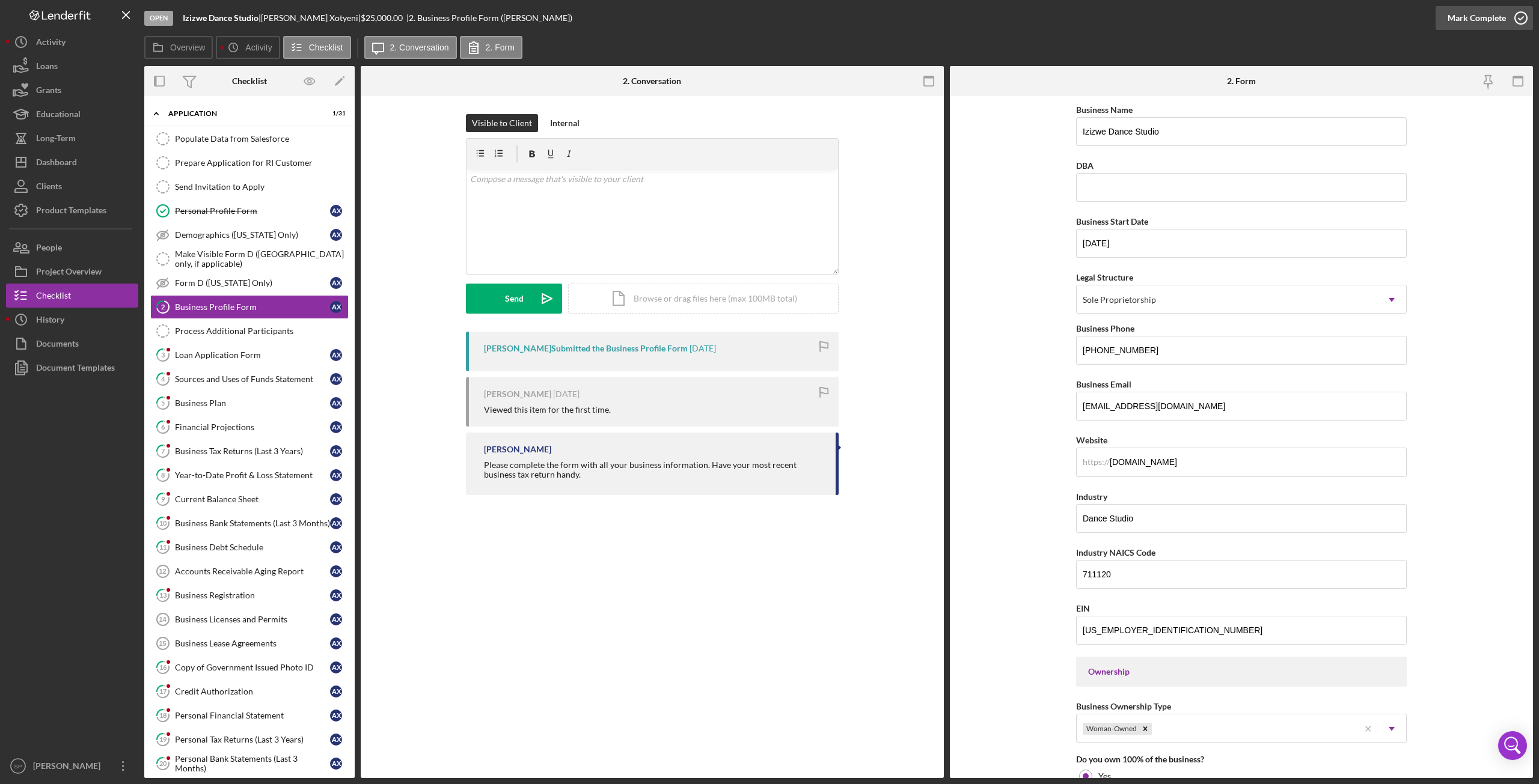
click at [1517, 21] on icon "button" at bounding box center [1521, 17] width 30 height 30
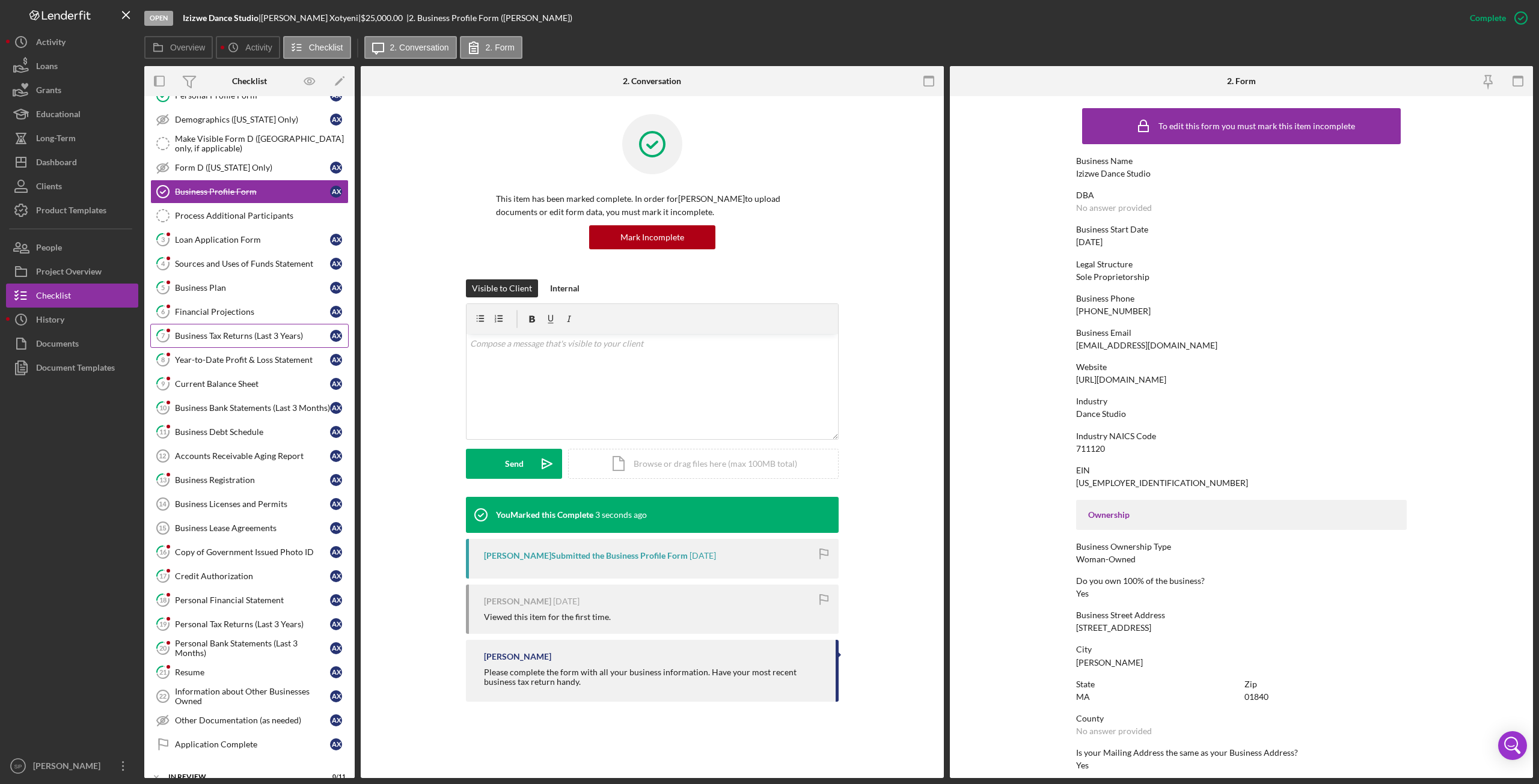
scroll to position [120, 0]
